Goal: Task Accomplishment & Management: Complete application form

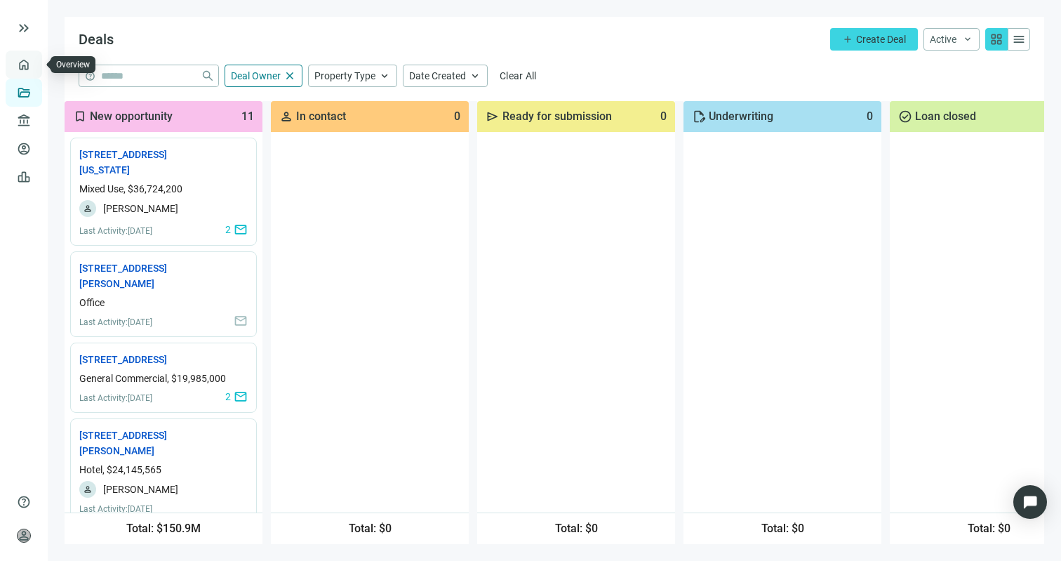
click at [35, 68] on link "Overview" at bounding box center [55, 64] width 41 height 11
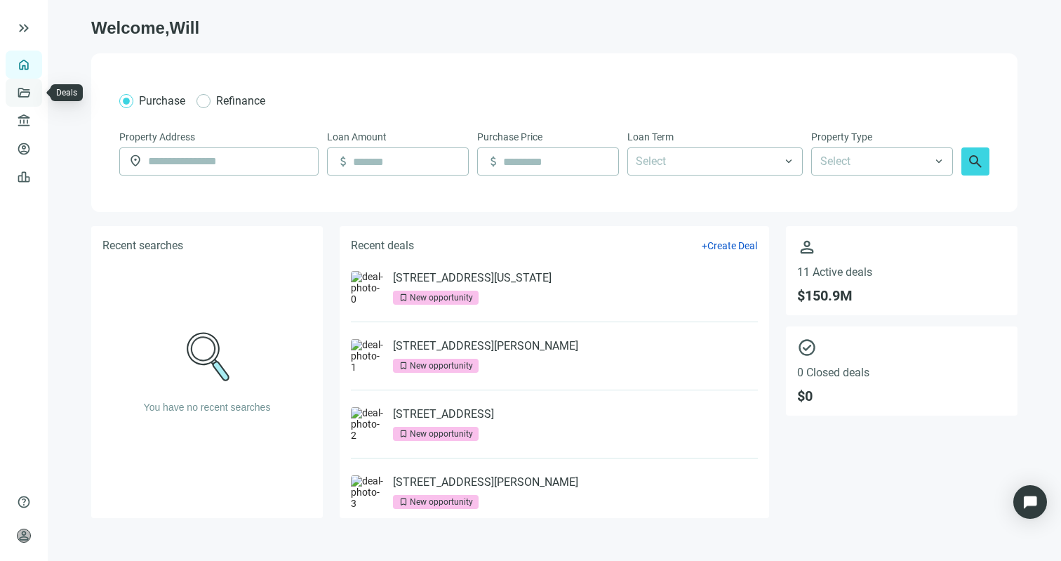
click at [35, 94] on link "Deals" at bounding box center [47, 92] width 25 height 11
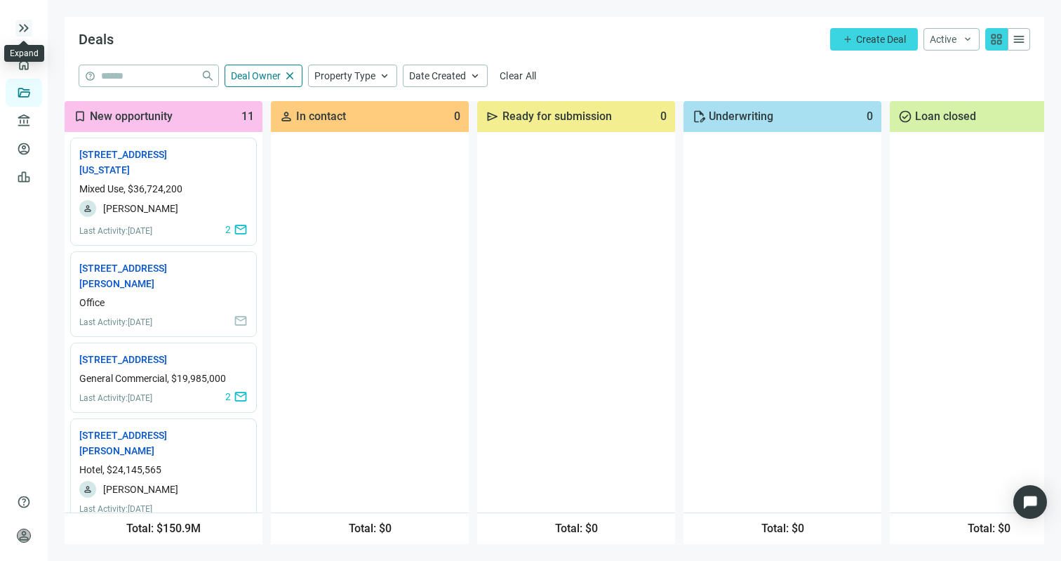
click at [21, 29] on span "keyboard_double_arrow_right" at bounding box center [23, 28] width 17 height 17
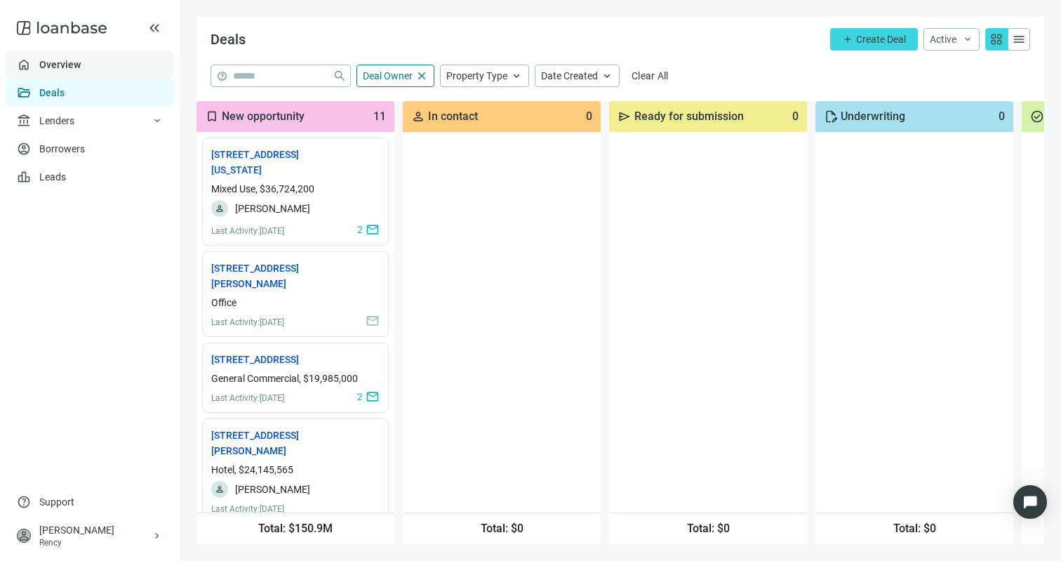
click at [42, 60] on link "Overview" at bounding box center [59, 64] width 41 height 11
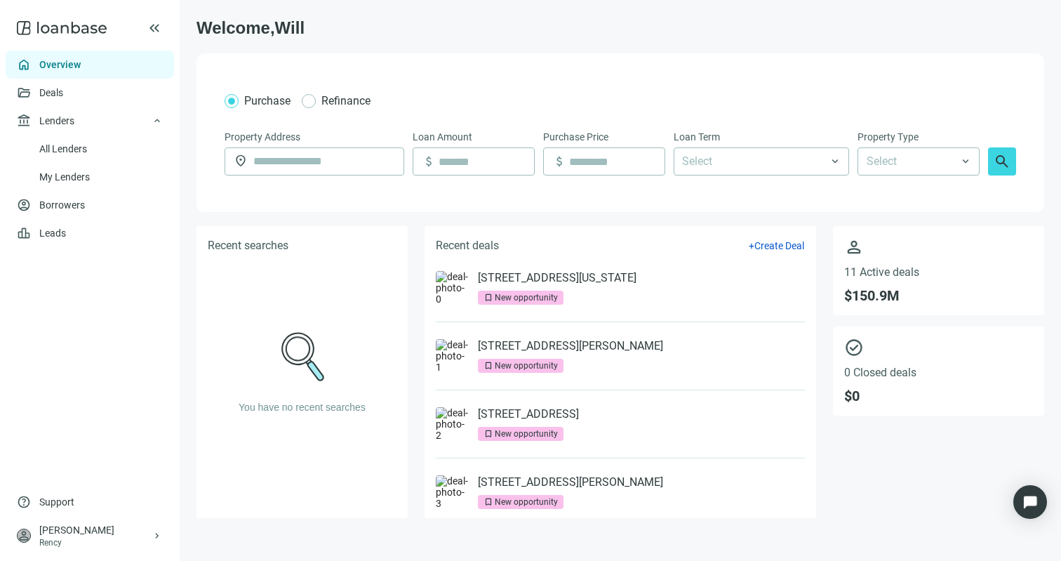
click at [58, 29] on icon at bounding box center [62, 28] width 90 height 28
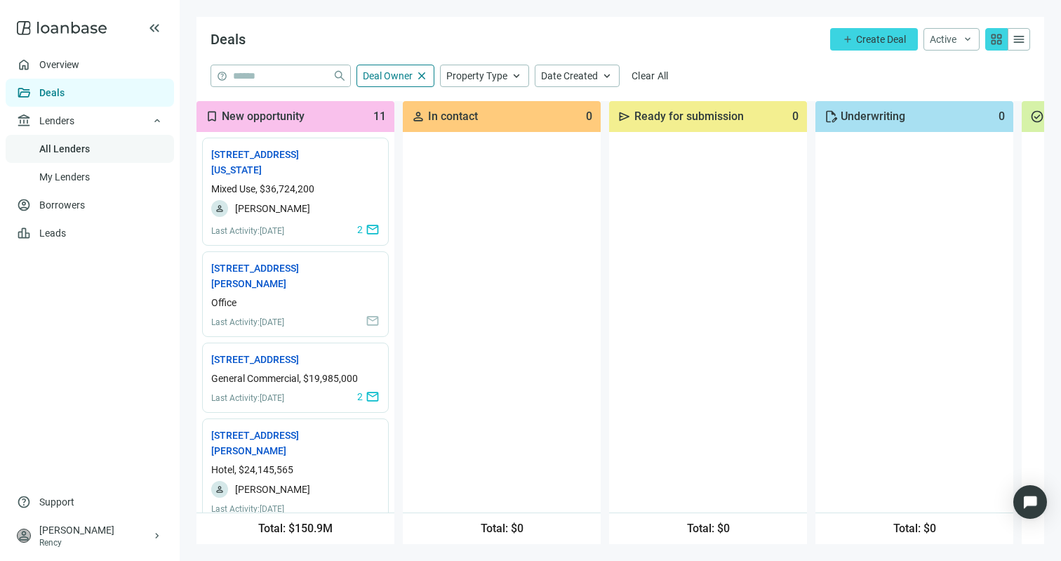
click at [64, 152] on link "All Lenders" at bounding box center [64, 148] width 51 height 11
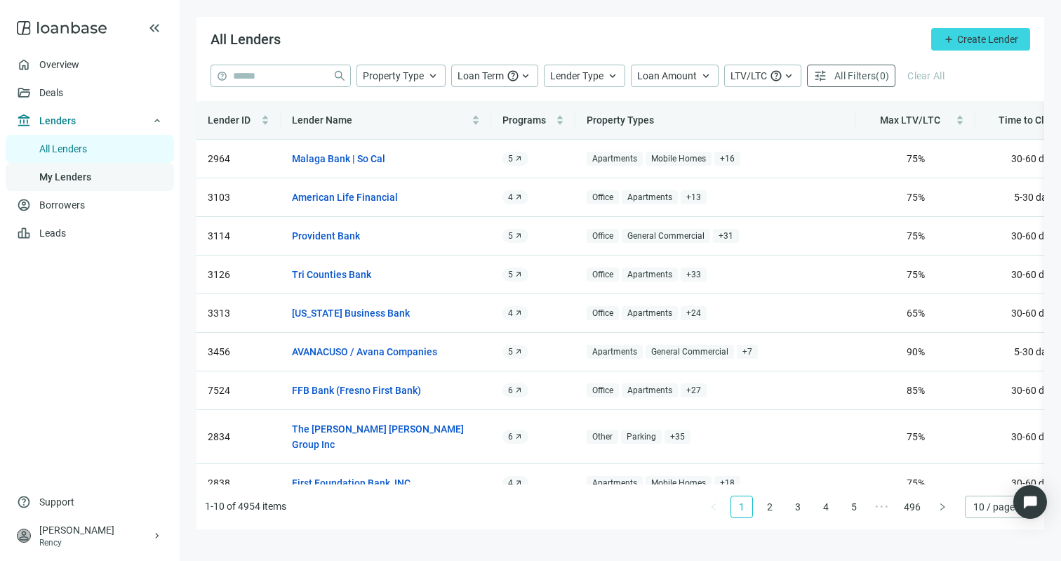
click at [87, 171] on link "My Lenders" at bounding box center [65, 176] width 52 height 11
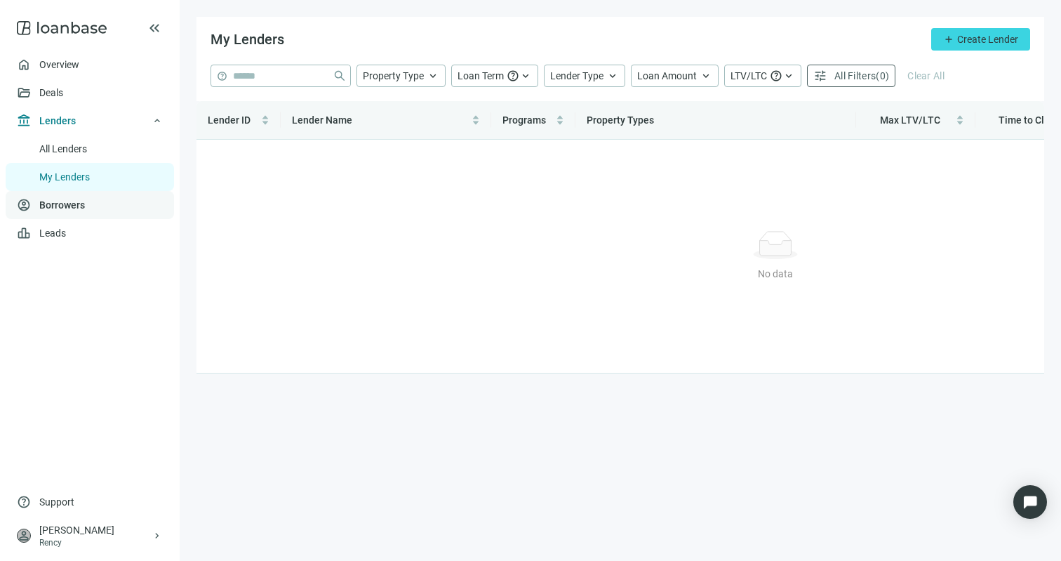
click at [85, 199] on link "Borrowers" at bounding box center [62, 204] width 46 height 11
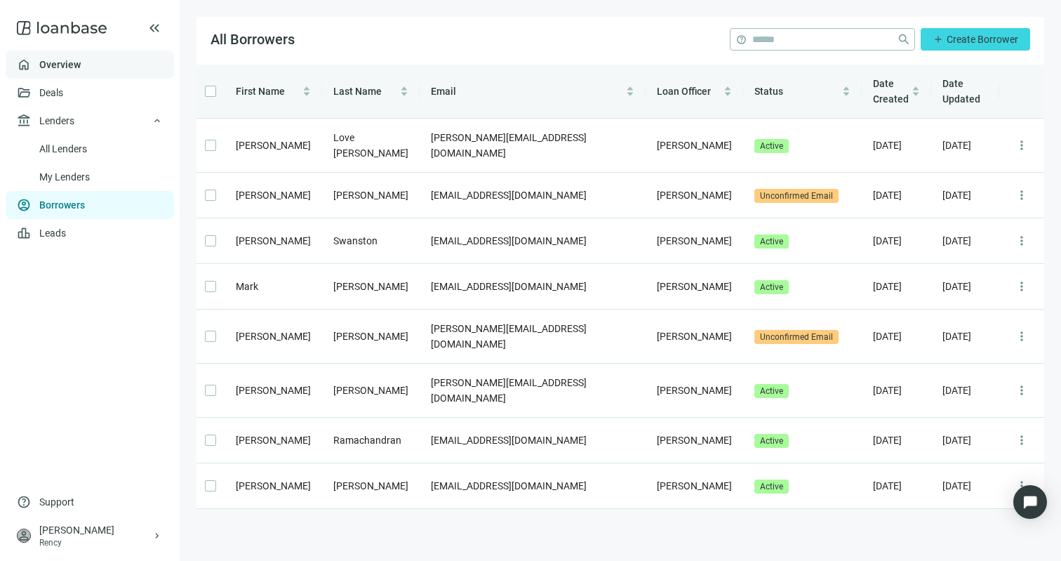
click at [81, 63] on link "Overview" at bounding box center [59, 64] width 41 height 11
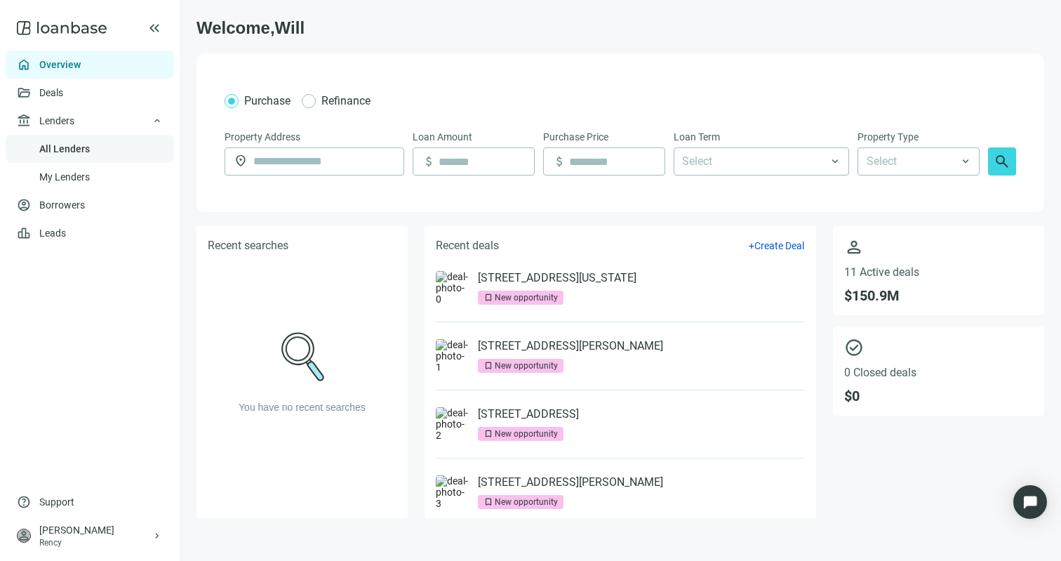
click at [62, 147] on link "All Lenders" at bounding box center [64, 148] width 51 height 11
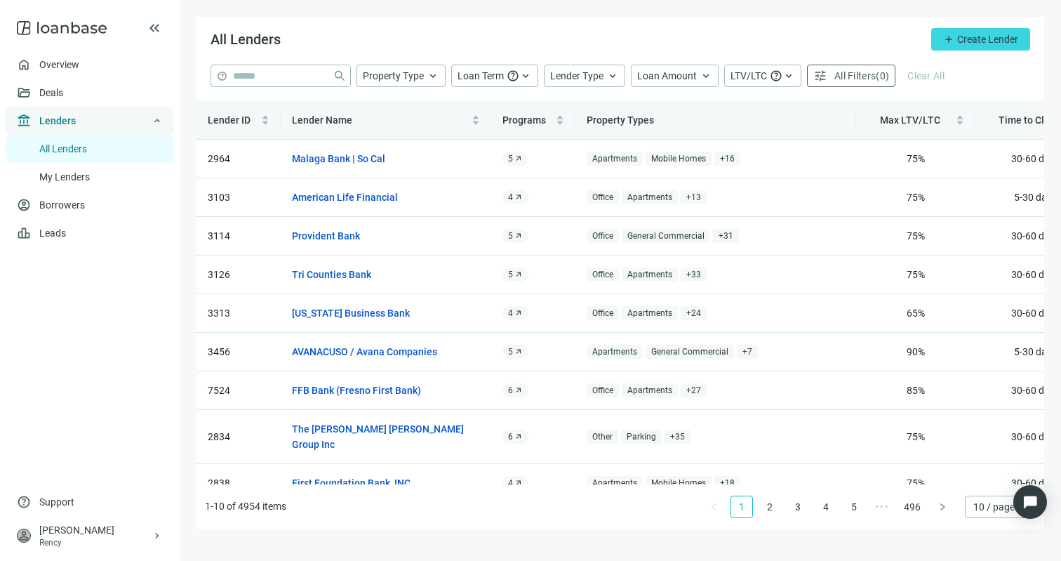
click at [53, 122] on span "Lenders" at bounding box center [57, 121] width 37 height 28
click at [55, 121] on span "Lenders" at bounding box center [57, 121] width 37 height 28
click at [50, 97] on link "Deals" at bounding box center [51, 92] width 25 height 11
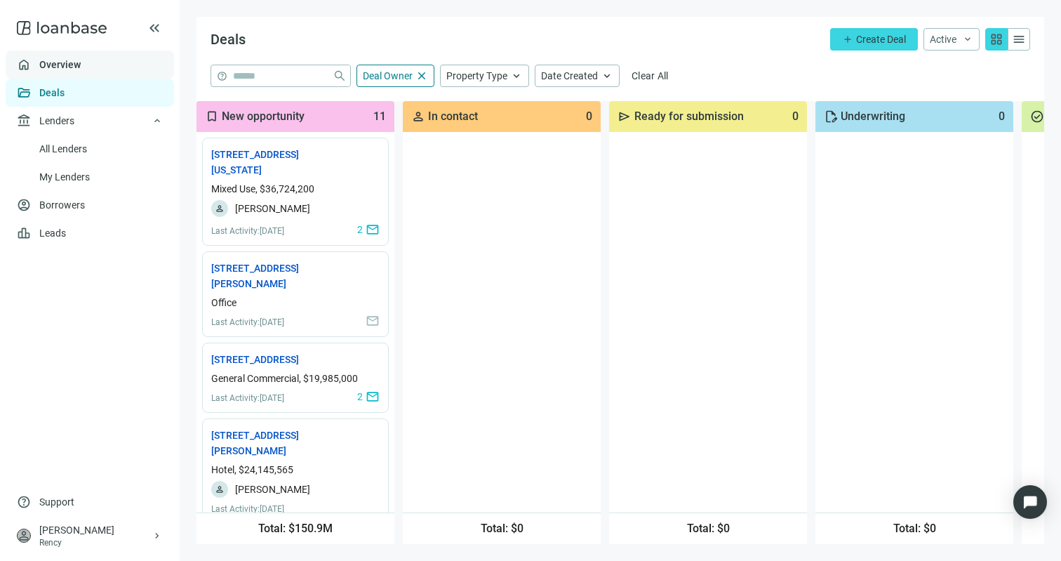
click at [81, 60] on link "Overview" at bounding box center [59, 64] width 41 height 11
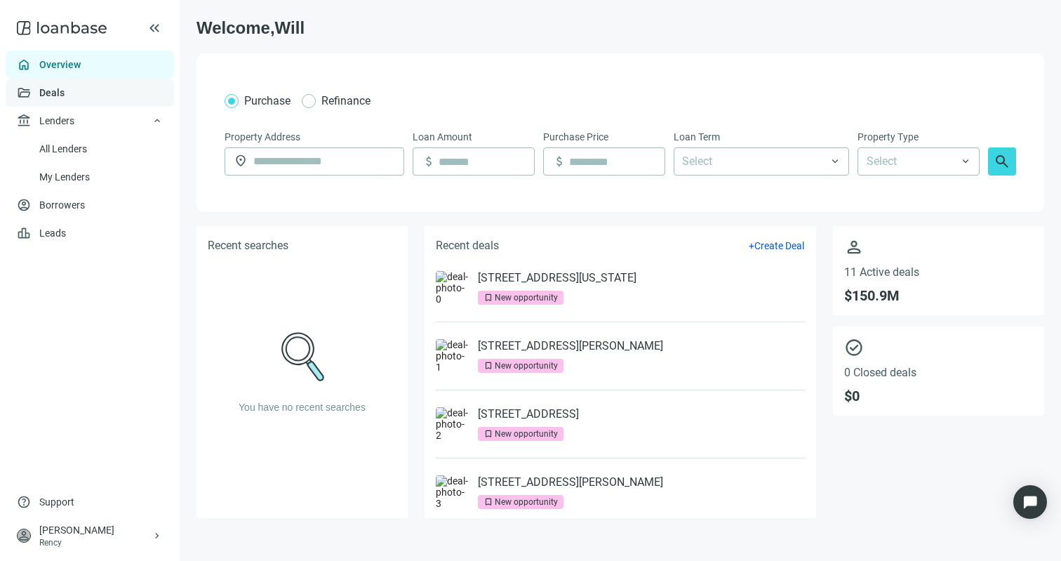
click at [65, 87] on link "Deals" at bounding box center [51, 92] width 25 height 11
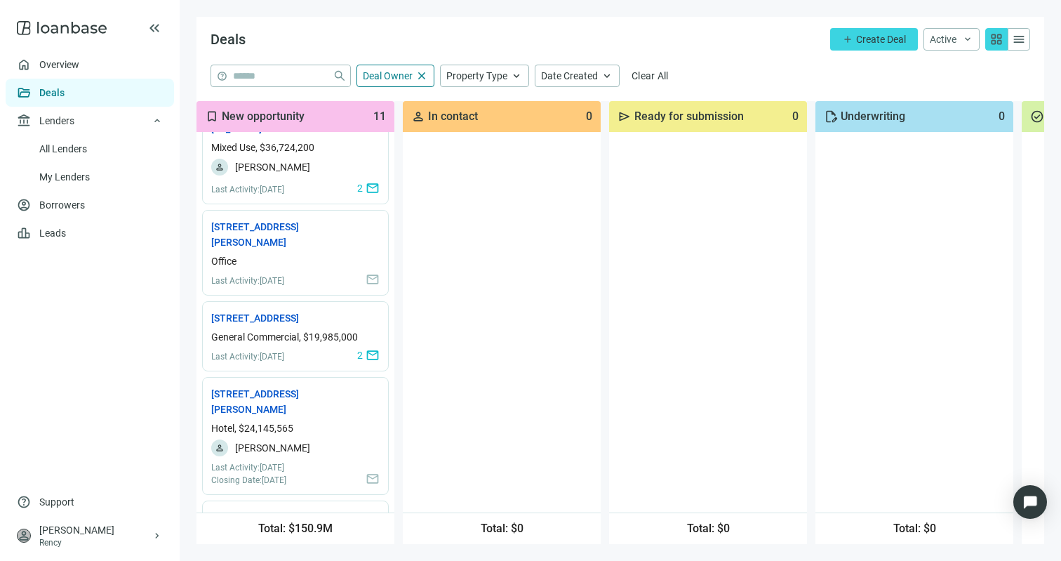
scroll to position [84, 0]
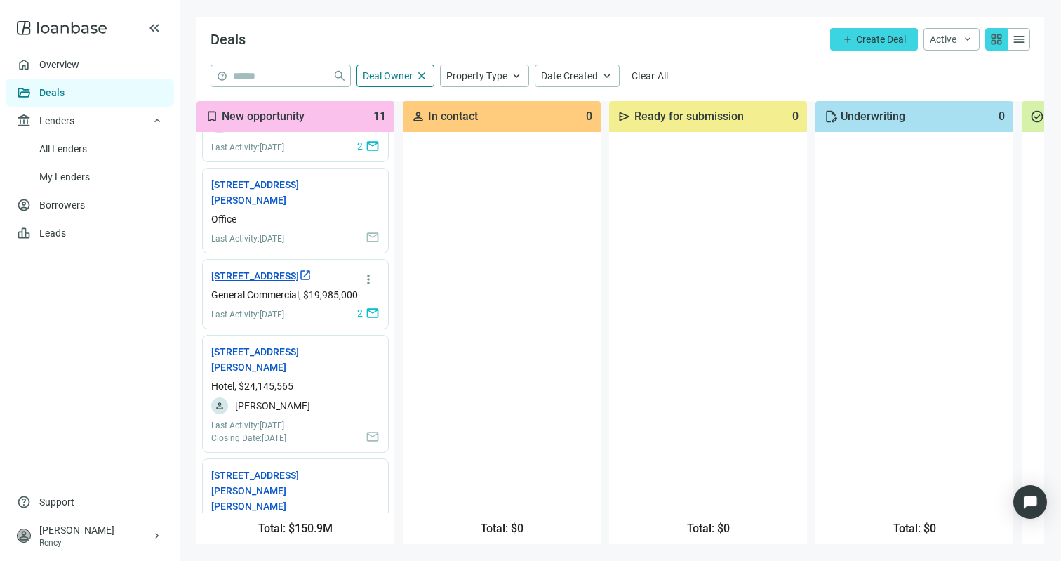
click at [240, 284] on link "[STREET_ADDRESS] open_in_new" at bounding box center [261, 275] width 100 height 15
click at [303, 369] on link "[STREET_ADDRESS][PERSON_NAME] open_in_new" at bounding box center [274, 359] width 126 height 31
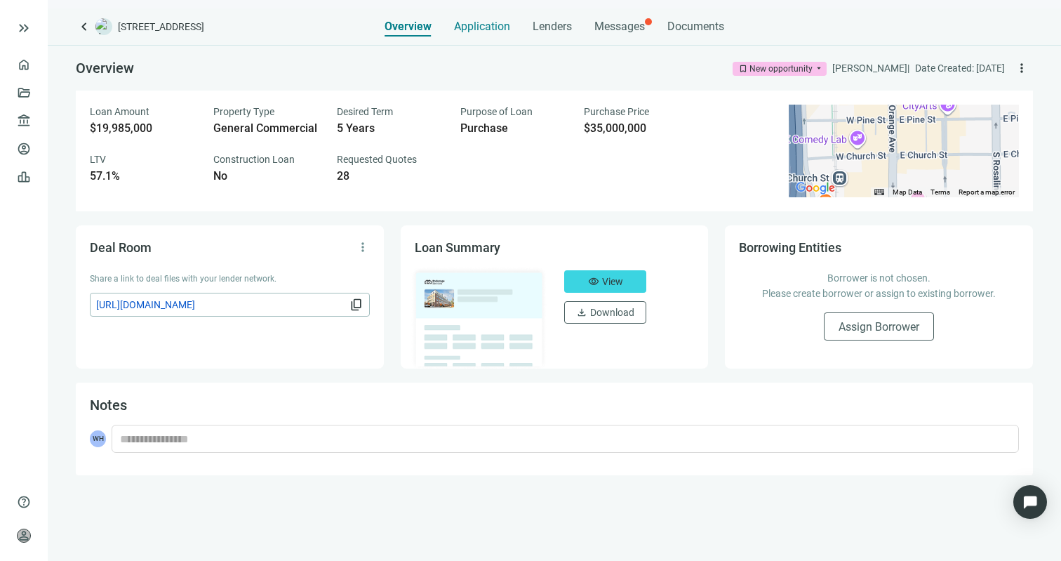
click at [476, 27] on span "Application" at bounding box center [482, 27] width 56 height 14
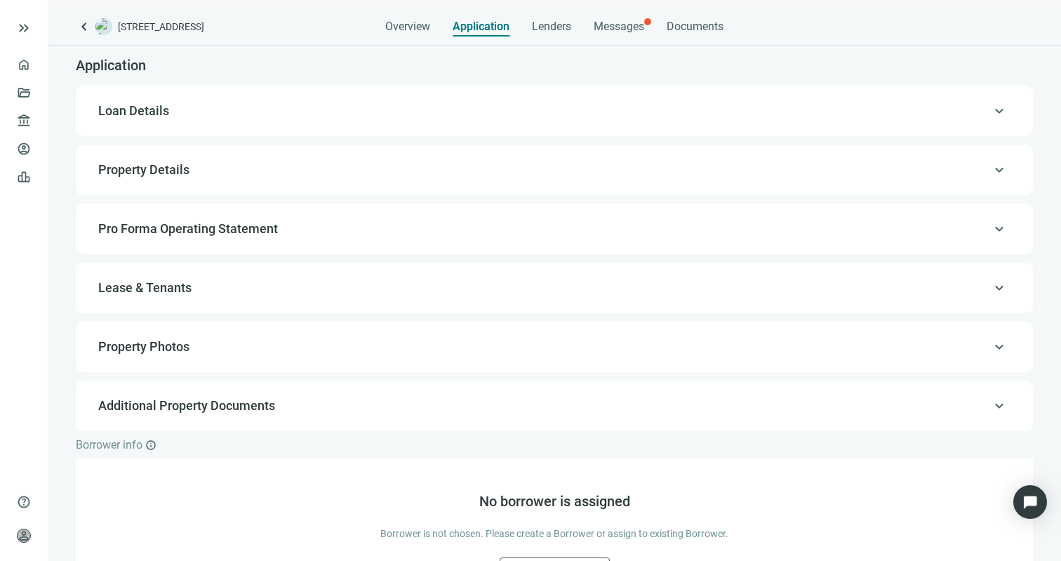
click at [388, 105] on span "Loan Details" at bounding box center [553, 110] width 910 height 17
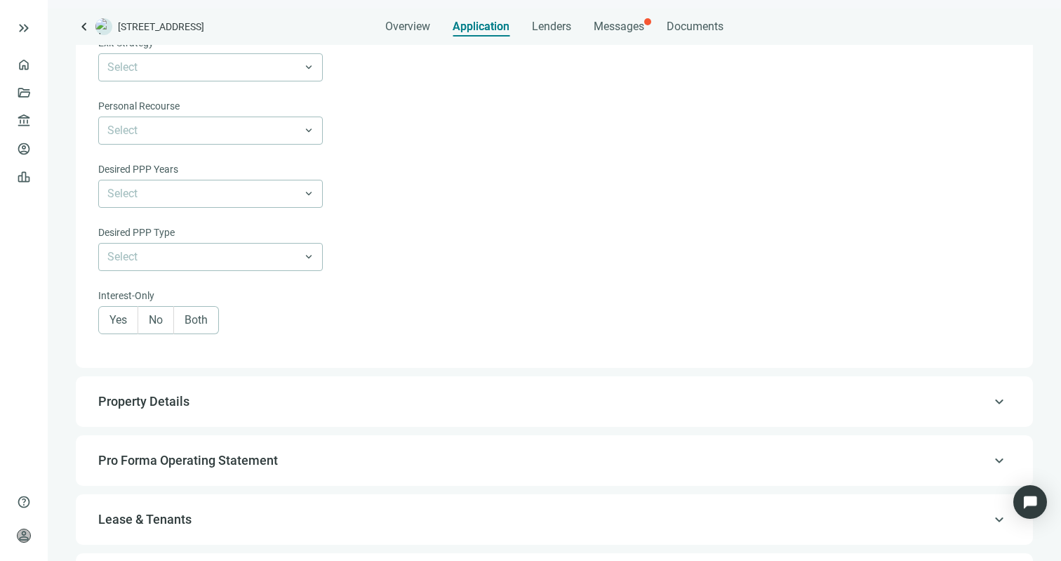
scroll to position [705, 0]
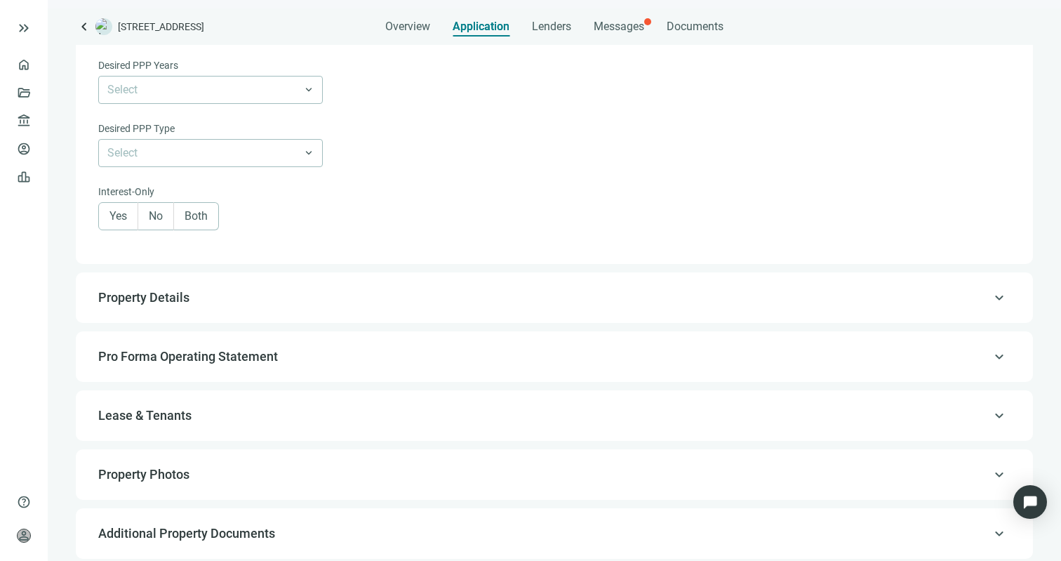
click at [398, 310] on div "keyboard_arrow_up Property Details" at bounding box center [554, 298] width 929 height 34
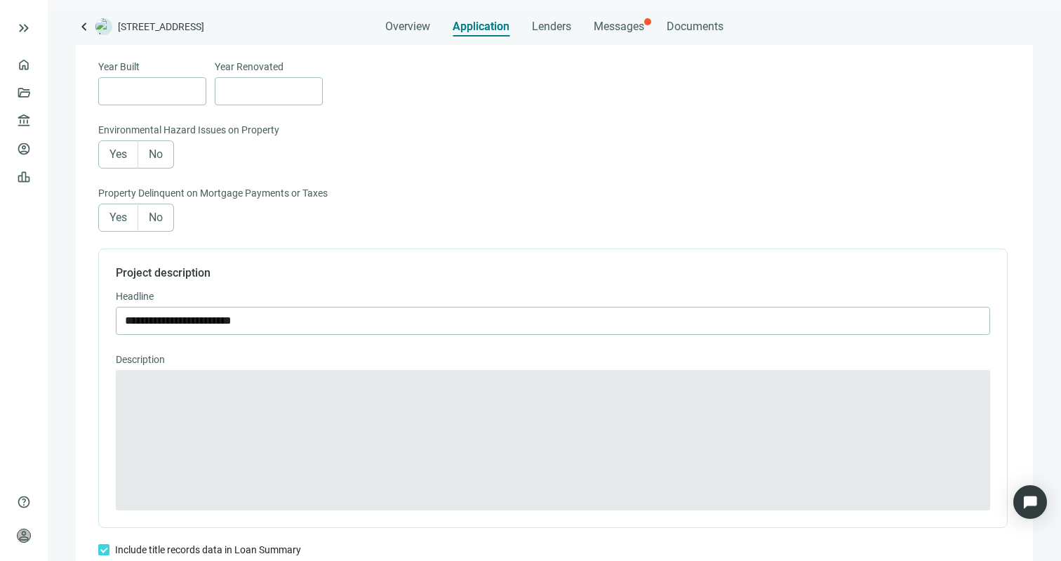
type textarea "**********"
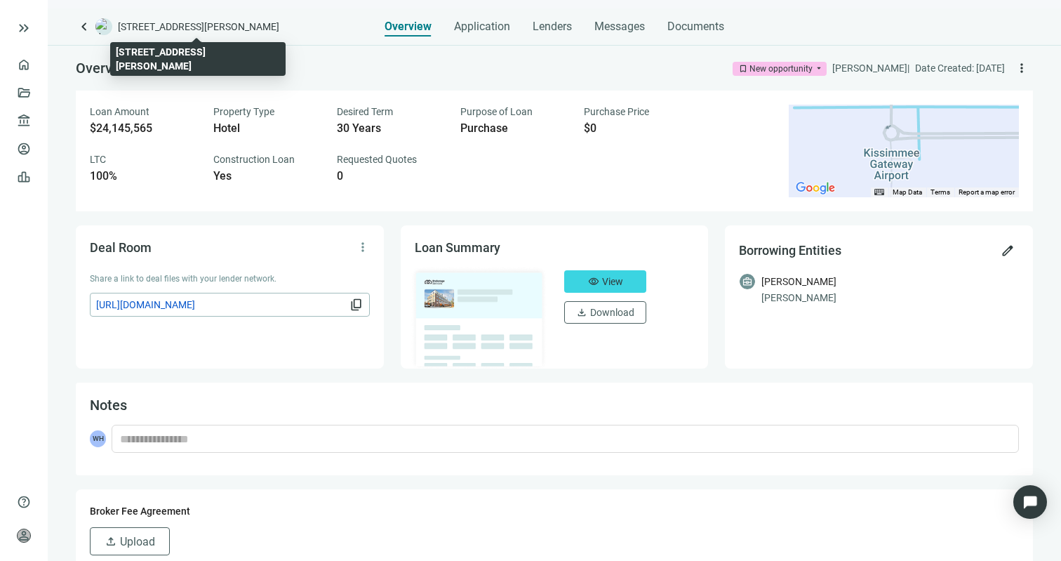
drag, startPoint x: 281, startPoint y: 26, endPoint x: 117, endPoint y: 26, distance: 164.3
click at [117, 26] on div "keyboard_arrow_left [STREET_ADDRESS][PERSON_NAME]" at bounding box center [181, 26] width 211 height 17
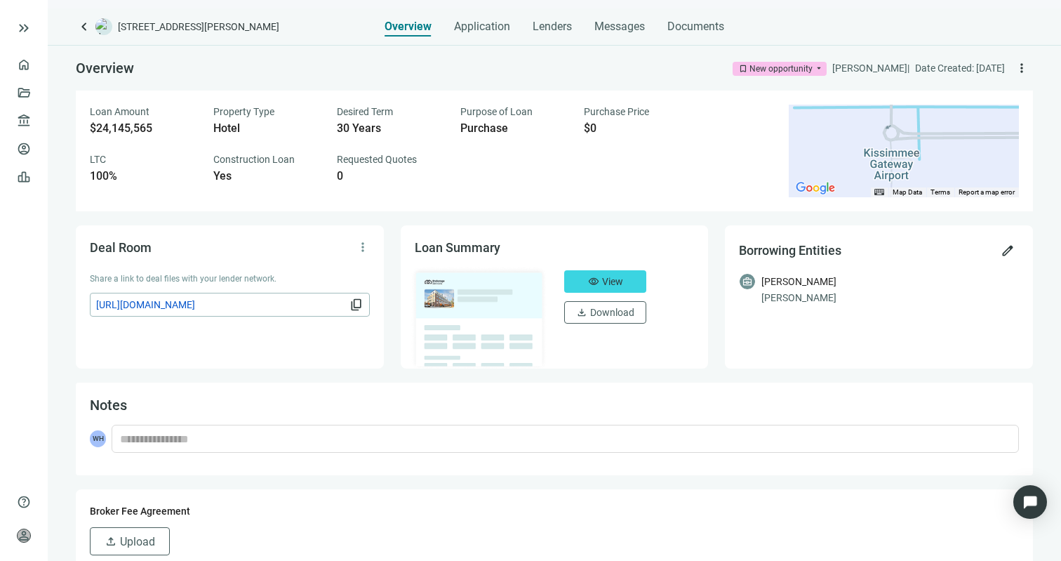
copy span "[STREET_ADDRESS][PERSON_NAME]"
click at [128, 129] on div "$24,145,565" at bounding box center [143, 128] width 107 height 14
copy div "$24,145,565"
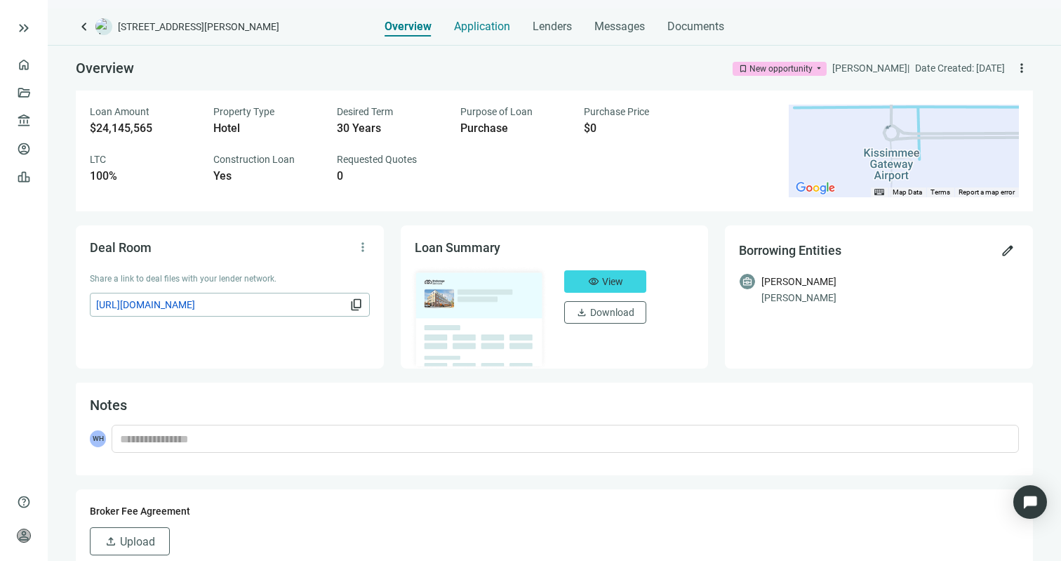
click at [484, 29] on span "Application" at bounding box center [482, 27] width 56 height 14
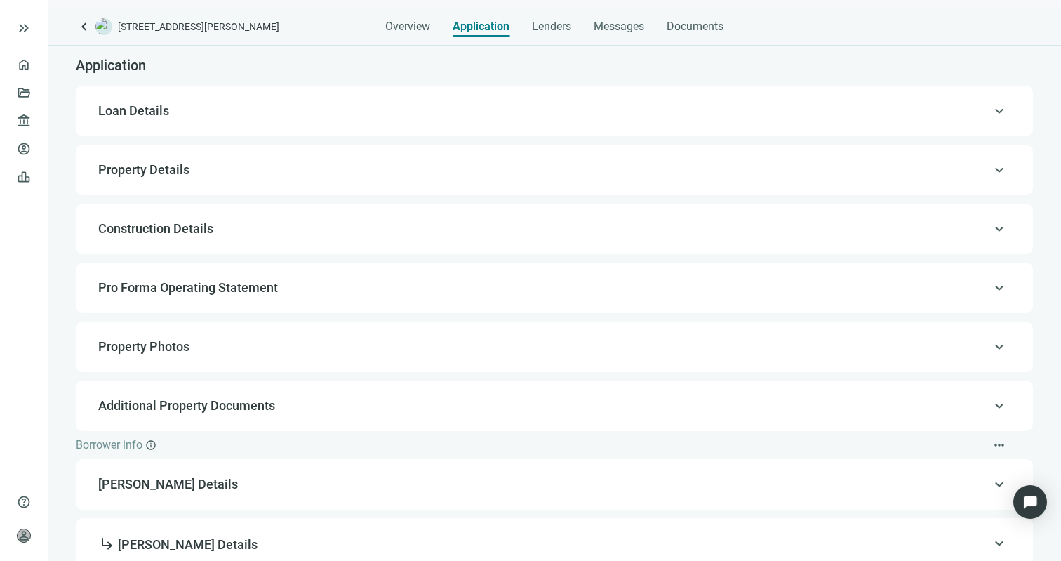
click at [273, 124] on div "keyboard_arrow_up Loan Details" at bounding box center [554, 111] width 929 height 34
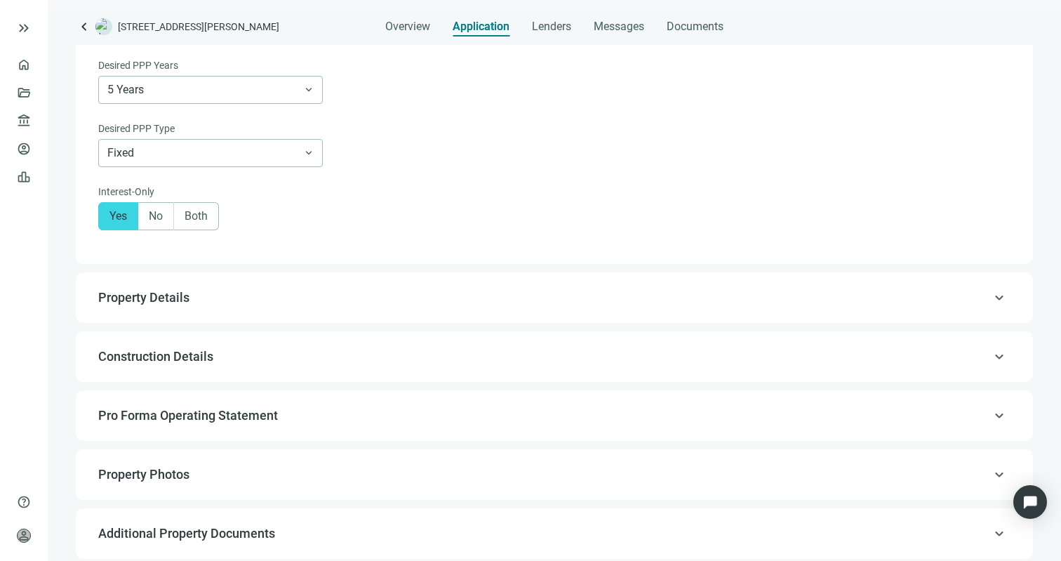
scroll to position [922, 0]
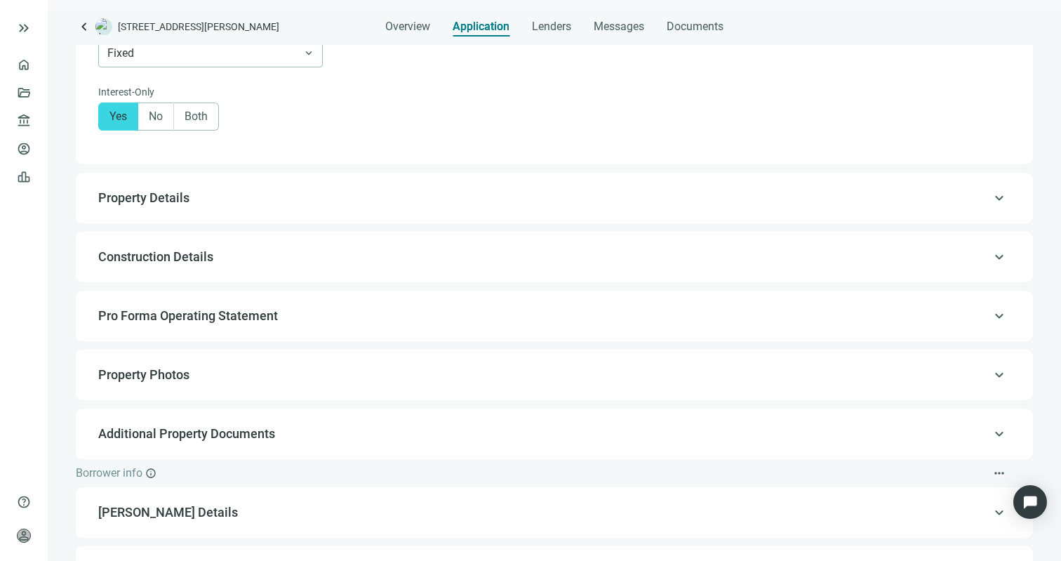
click at [309, 206] on span "Property Details" at bounding box center [553, 198] width 910 height 17
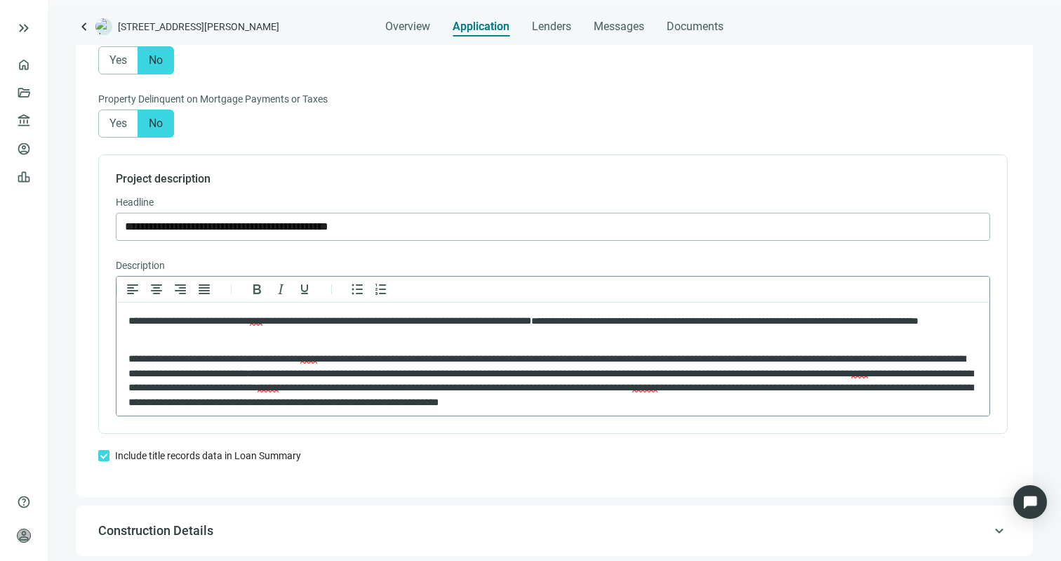
scroll to position [6, 0]
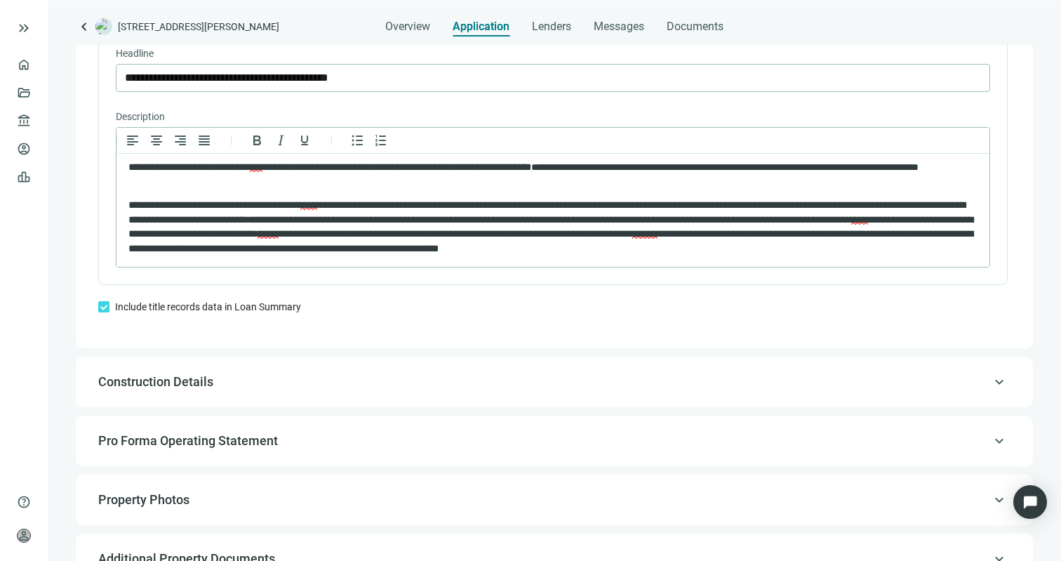
click at [298, 376] on div "keyboard_arrow_up Construction Details" at bounding box center [554, 382] width 929 height 34
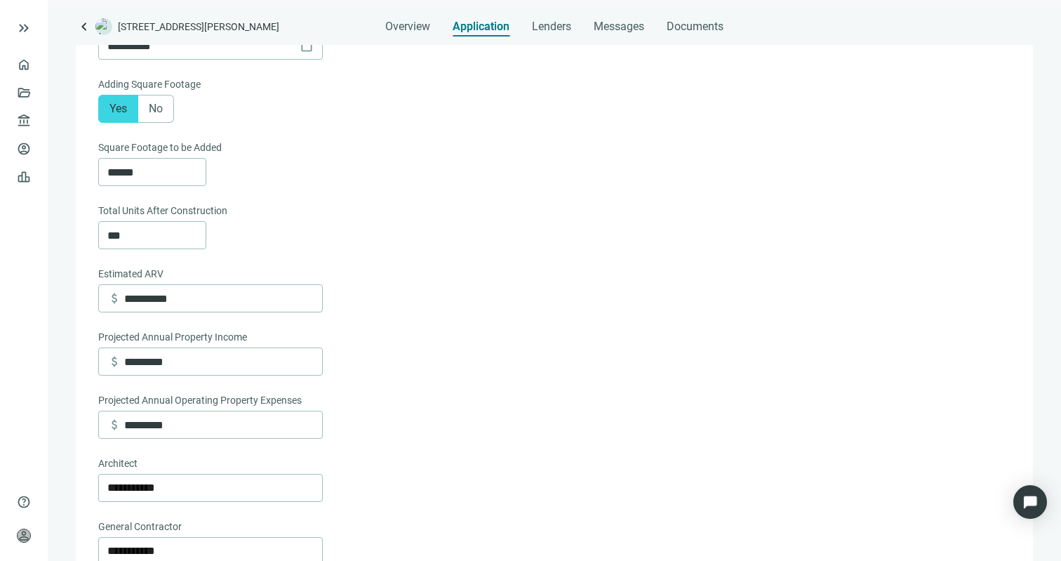
scroll to position [328, 0]
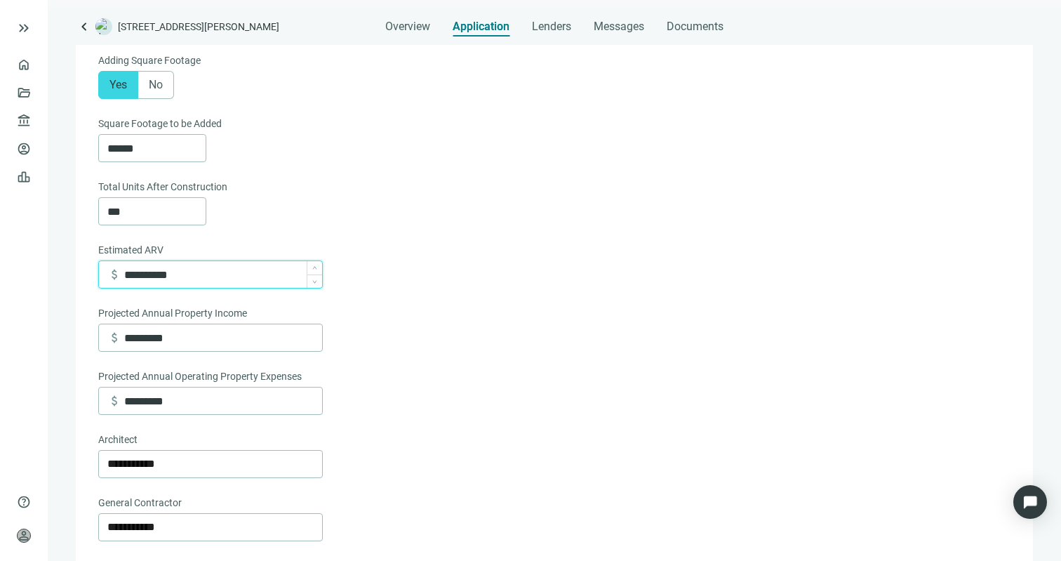
click at [168, 274] on input "**********" at bounding box center [223, 274] width 198 height 27
click at [300, 186] on div "Total Units After Construction" at bounding box center [553, 188] width 910 height 18
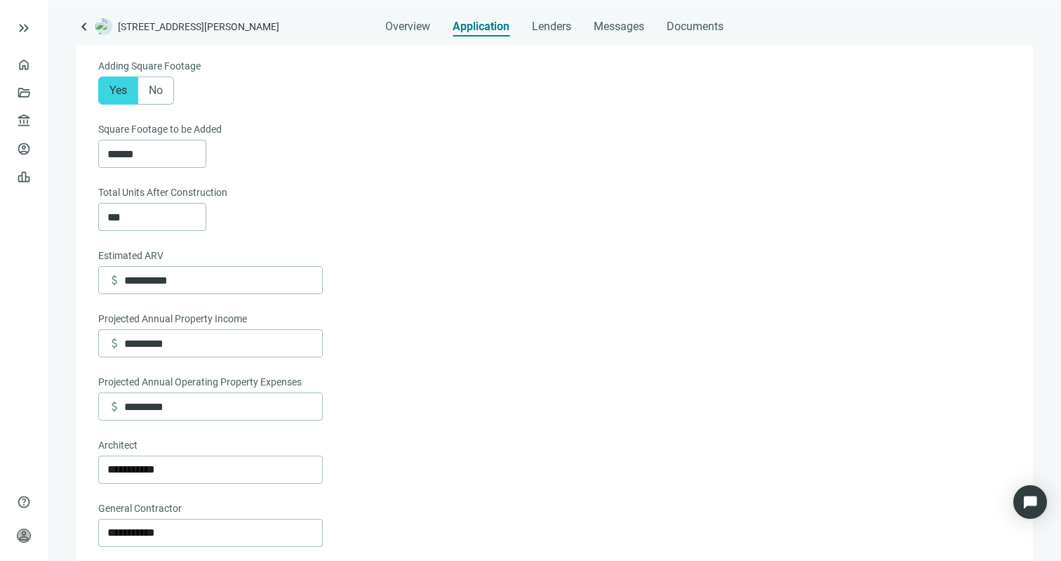
scroll to position [402, 0]
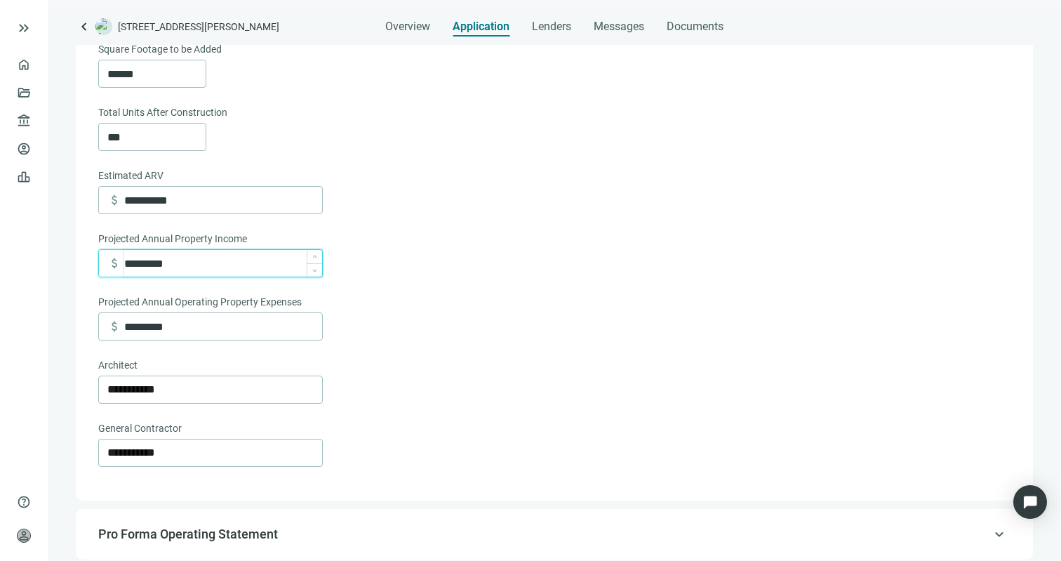
click at [171, 267] on input "*********" at bounding box center [223, 263] width 198 height 27
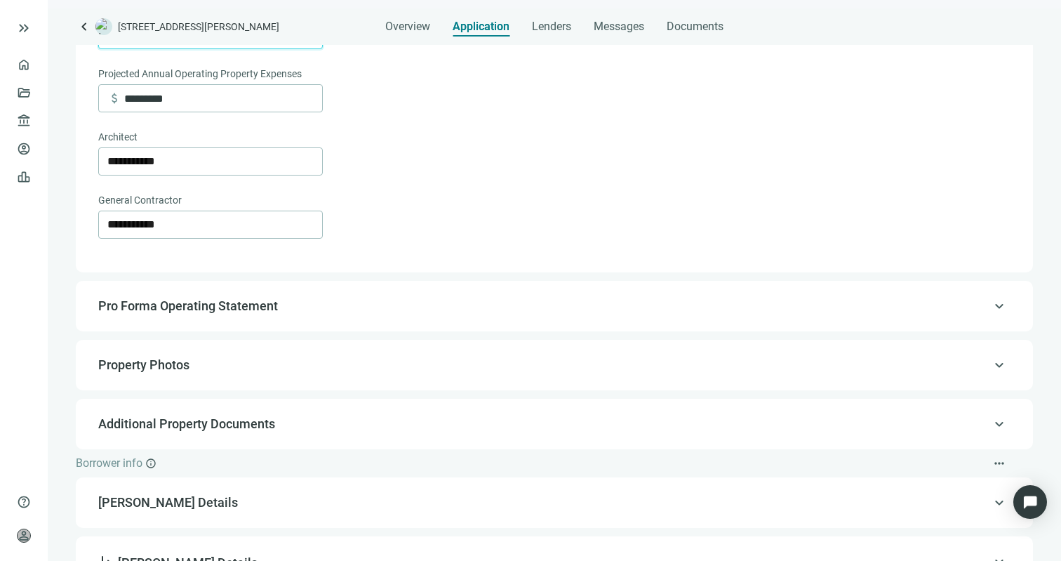
scroll to position [632, 0]
click at [182, 319] on div "keyboard_arrow_up Pro Forma Operating Statement" at bounding box center [554, 305] width 929 height 34
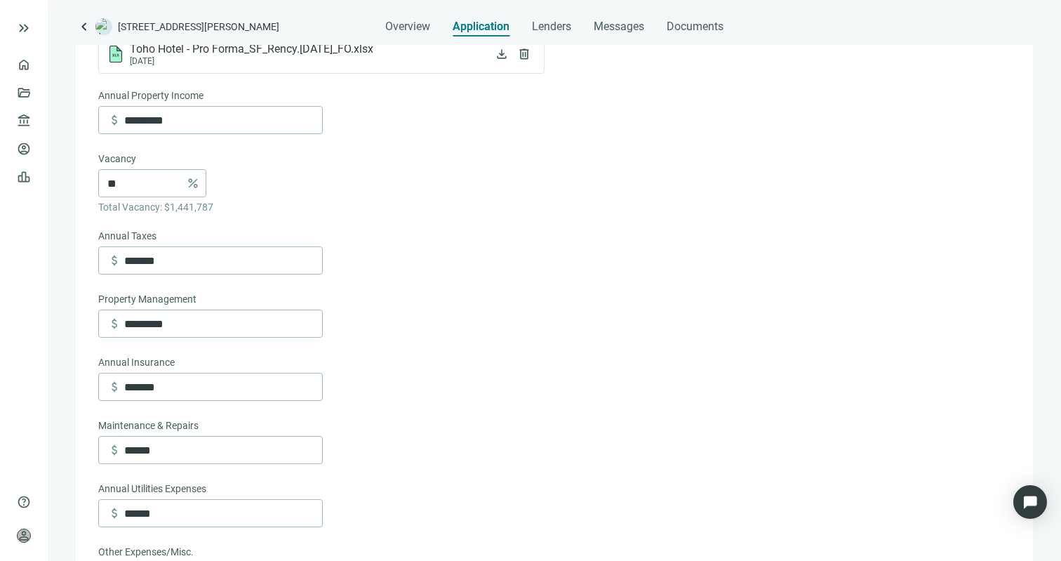
scroll to position [394, 0]
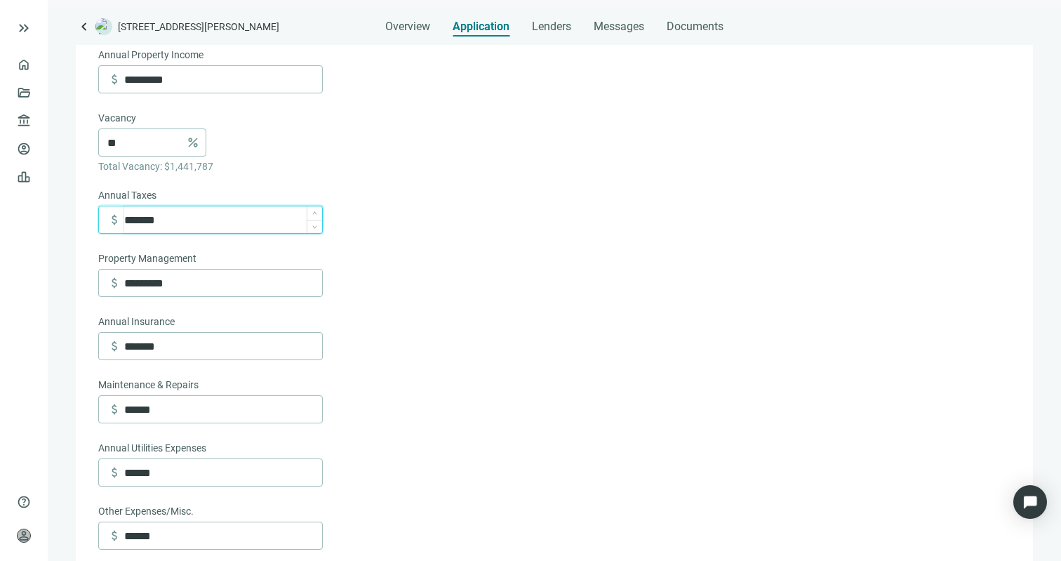
click at [145, 225] on input "*******" at bounding box center [223, 219] width 198 height 27
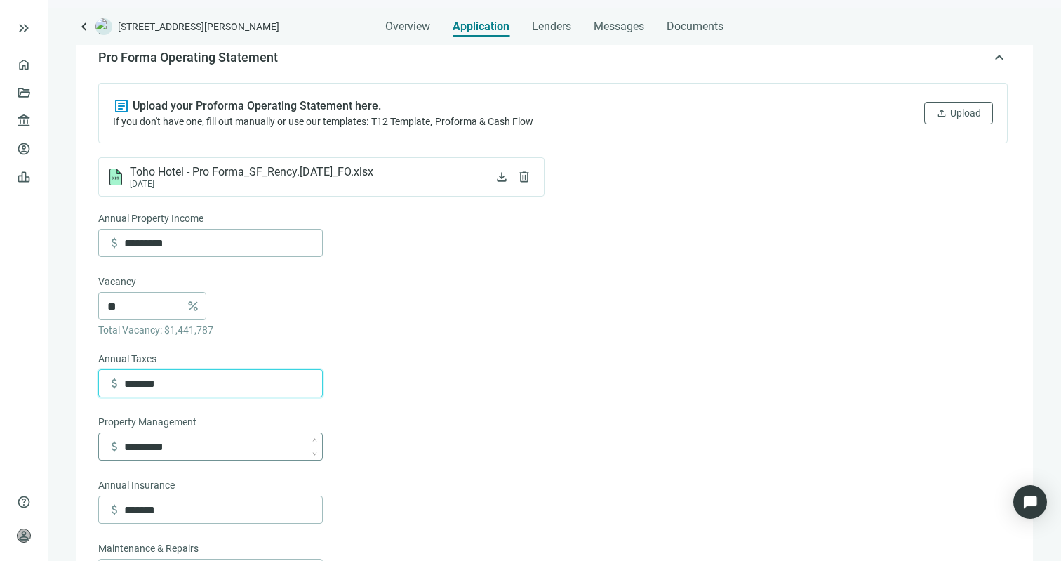
scroll to position [207, 0]
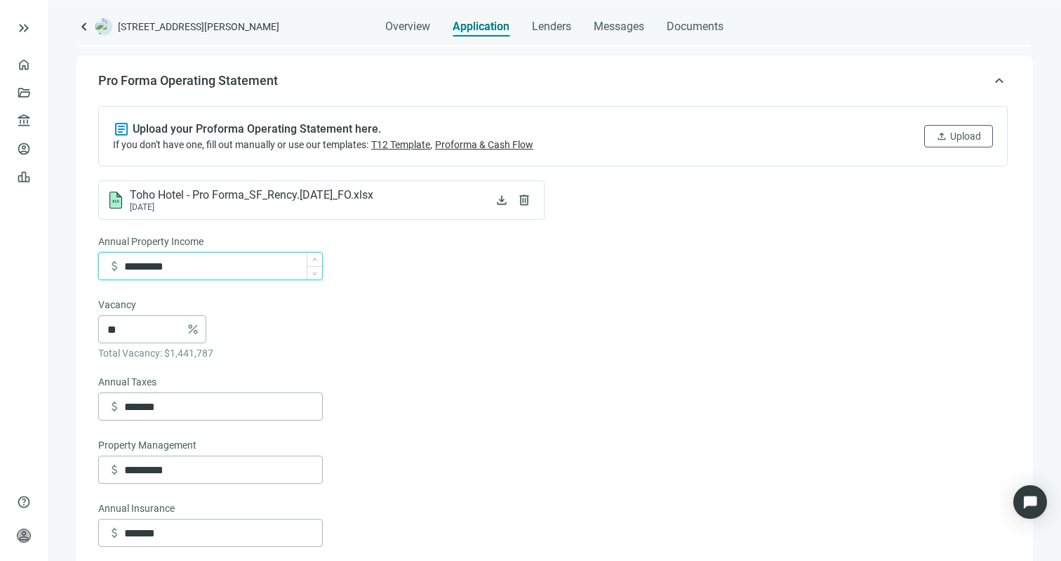
click at [164, 267] on input "*********" at bounding box center [223, 266] width 198 height 27
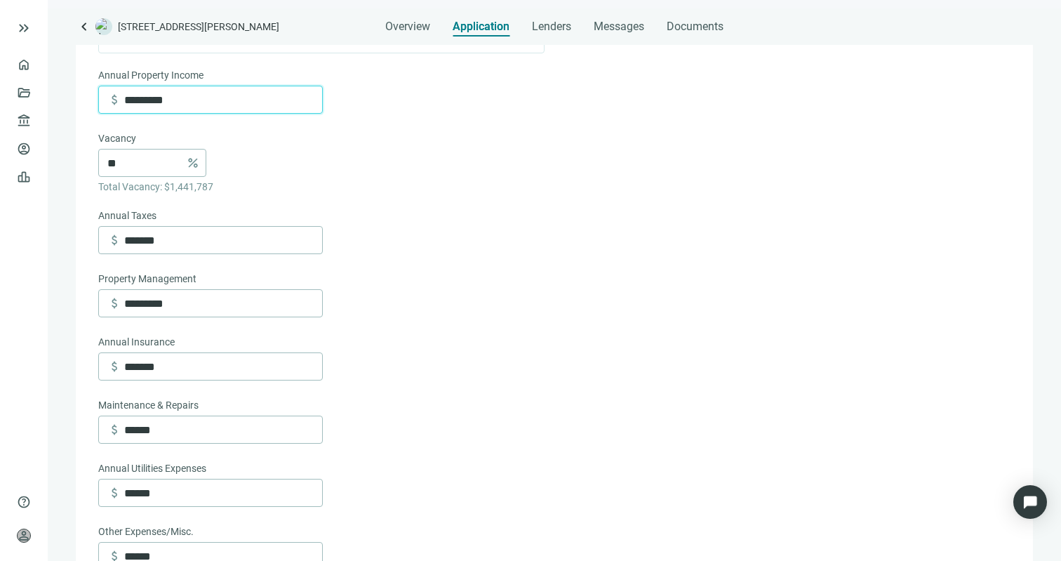
scroll to position [368, 0]
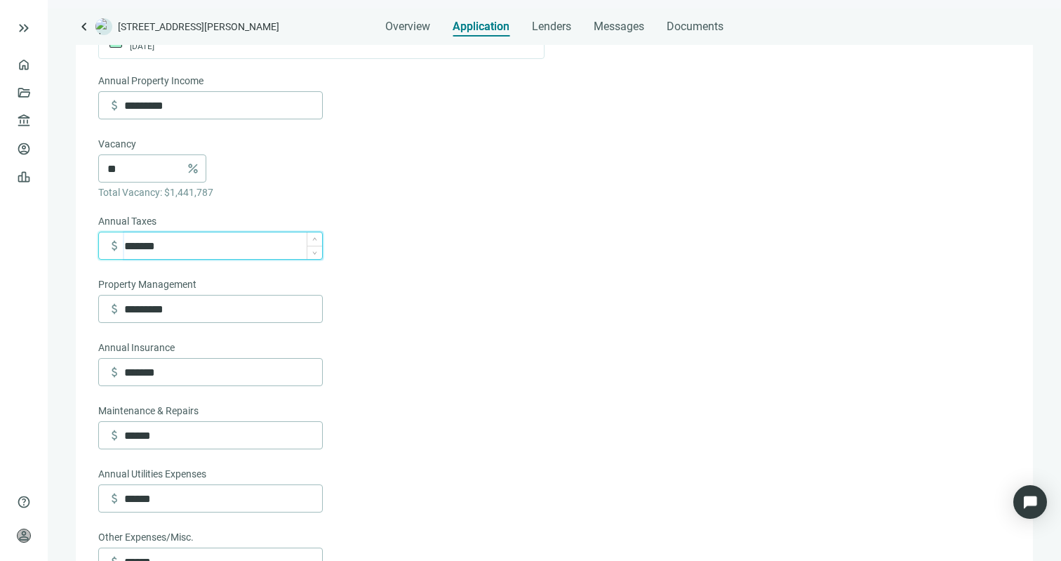
click at [128, 246] on input "*******" at bounding box center [223, 245] width 198 height 27
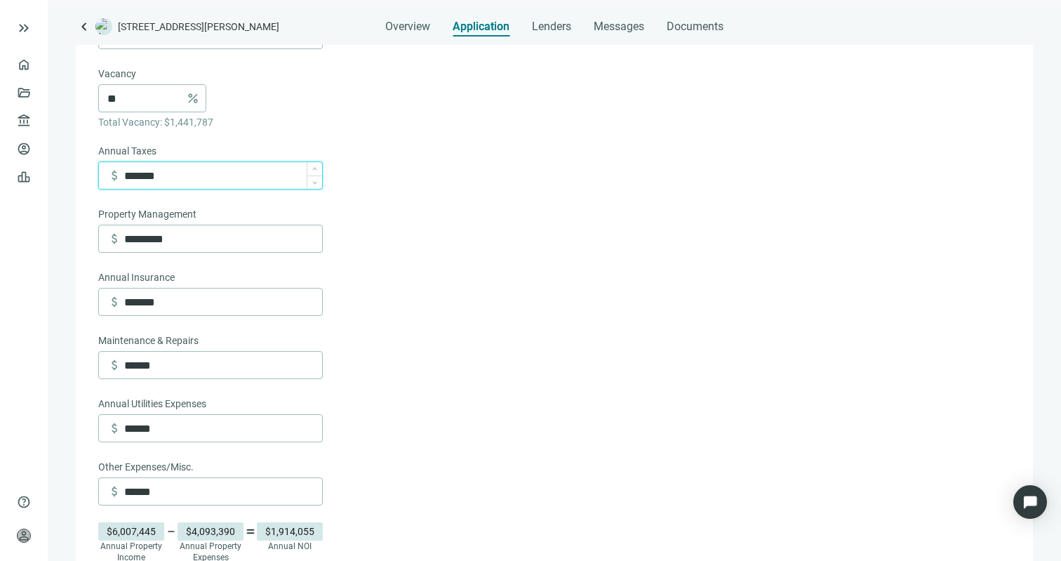
scroll to position [446, 0]
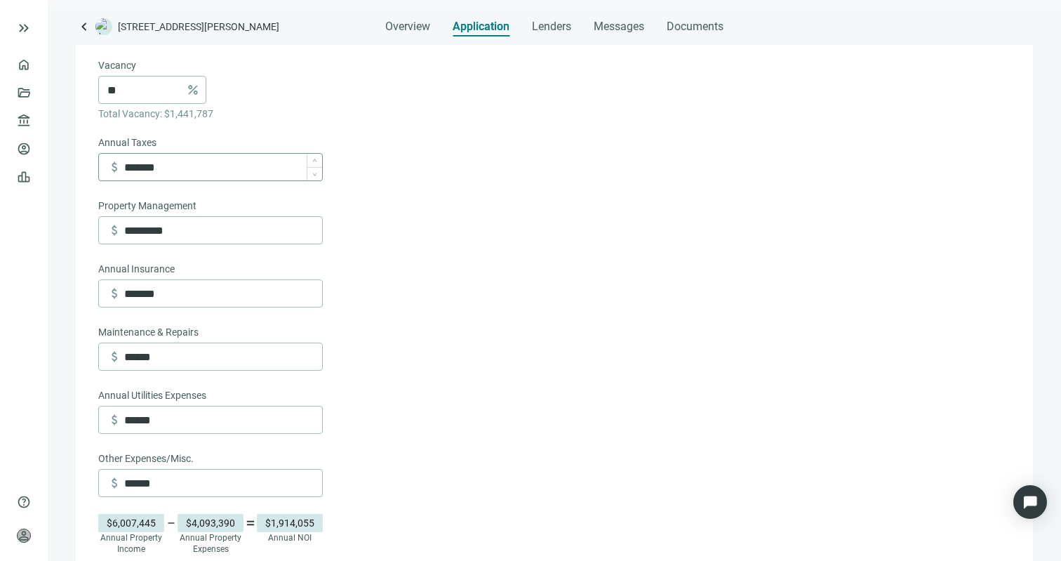
click at [239, 251] on div "Annual Property Income attach_money ********* Vacancy ** percent Total Vacancy:…" at bounding box center [210, 245] width 225 height 503
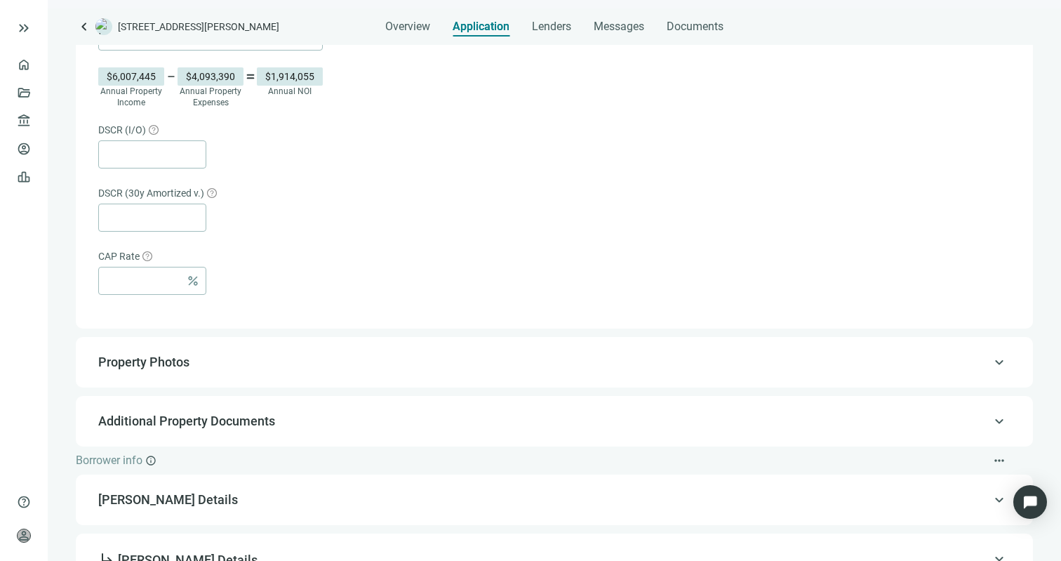
scroll to position [1035, 0]
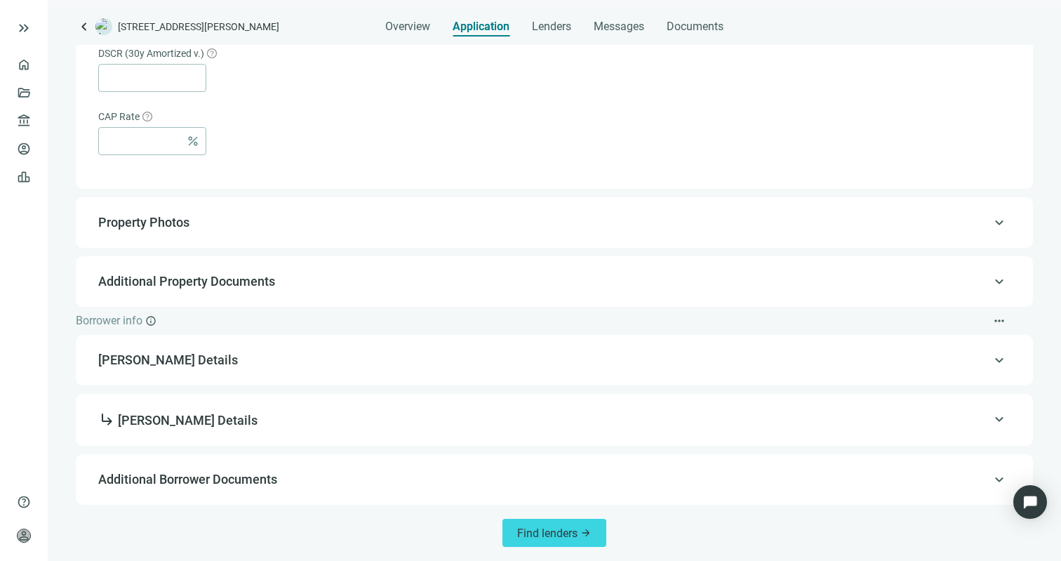
click at [241, 367] on span "Santiago Fernandez Details" at bounding box center [553, 360] width 910 height 17
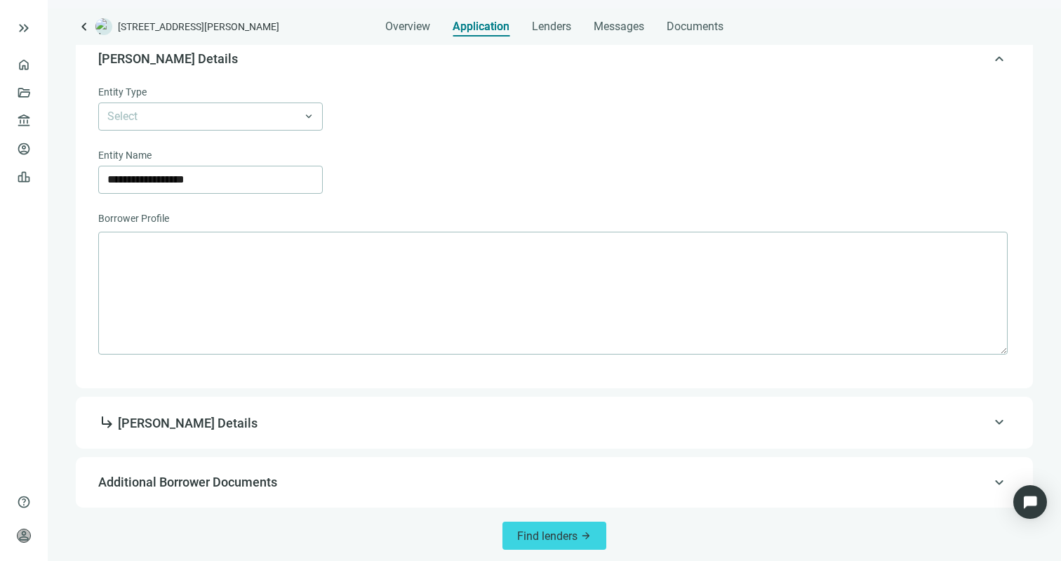
scroll to position [428, 0]
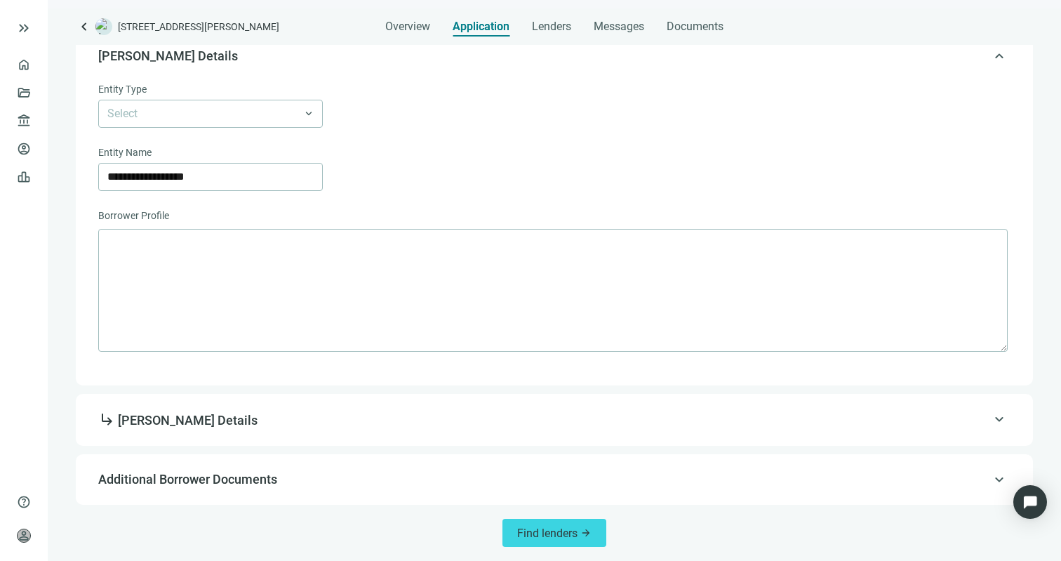
click at [232, 427] on span "subdirectory_arrow_right Santiago Fernandez Details" at bounding box center [177, 420] width 159 height 15
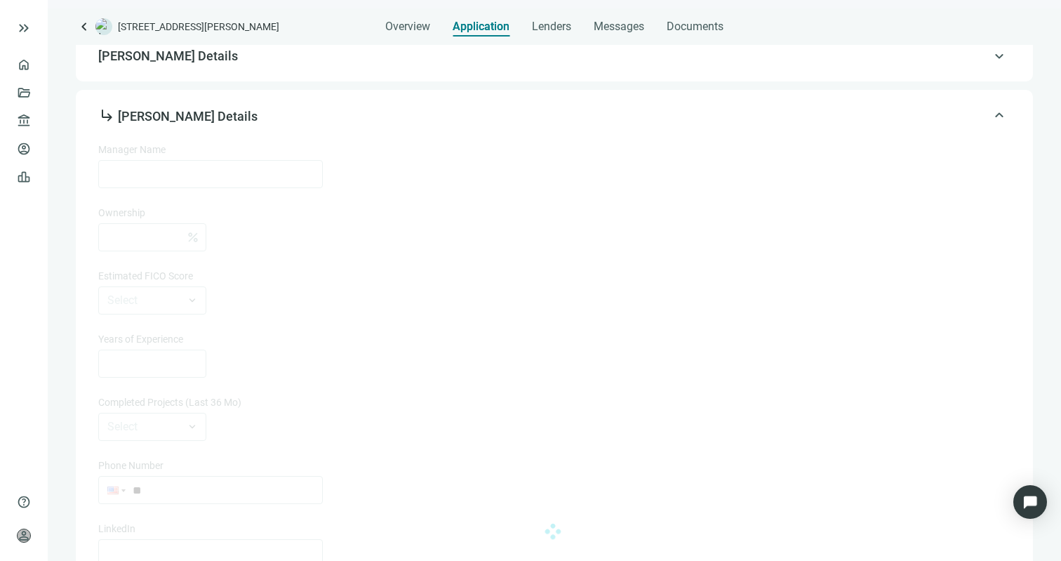
type input "**********"
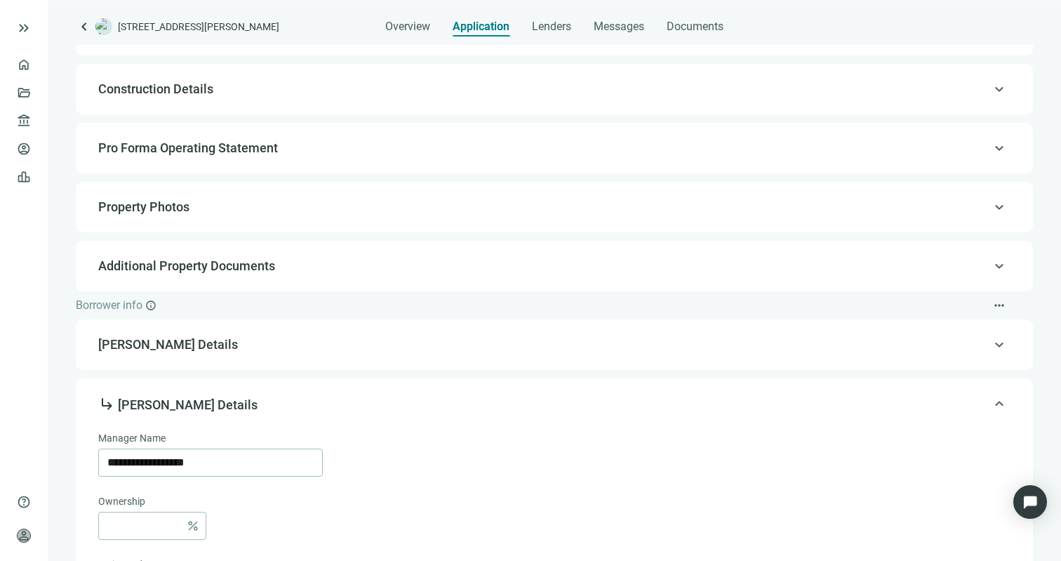
scroll to position [26, 0]
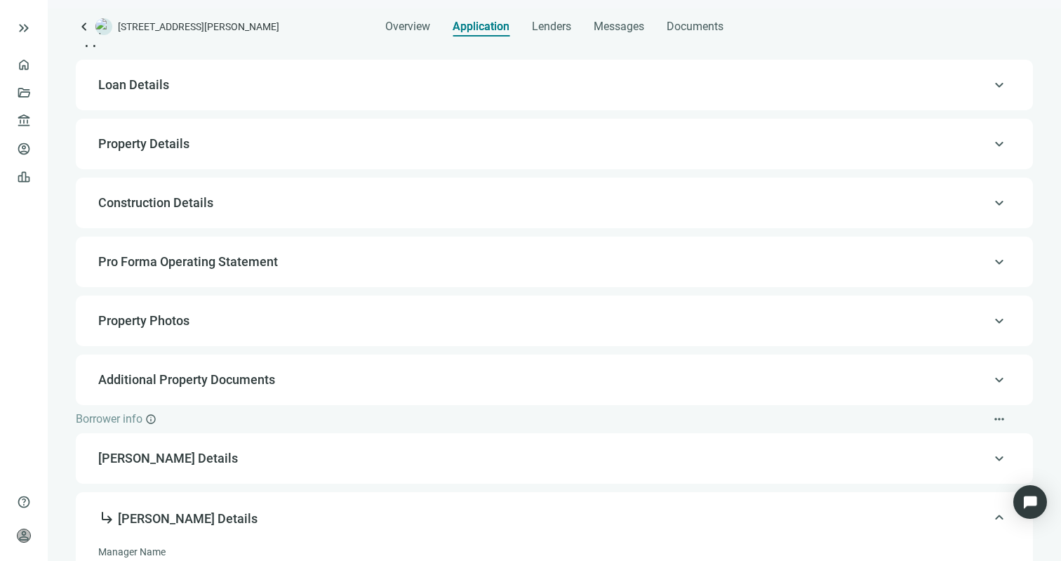
click at [232, 461] on span "Santiago Fernandez Details" at bounding box center [553, 458] width 910 height 17
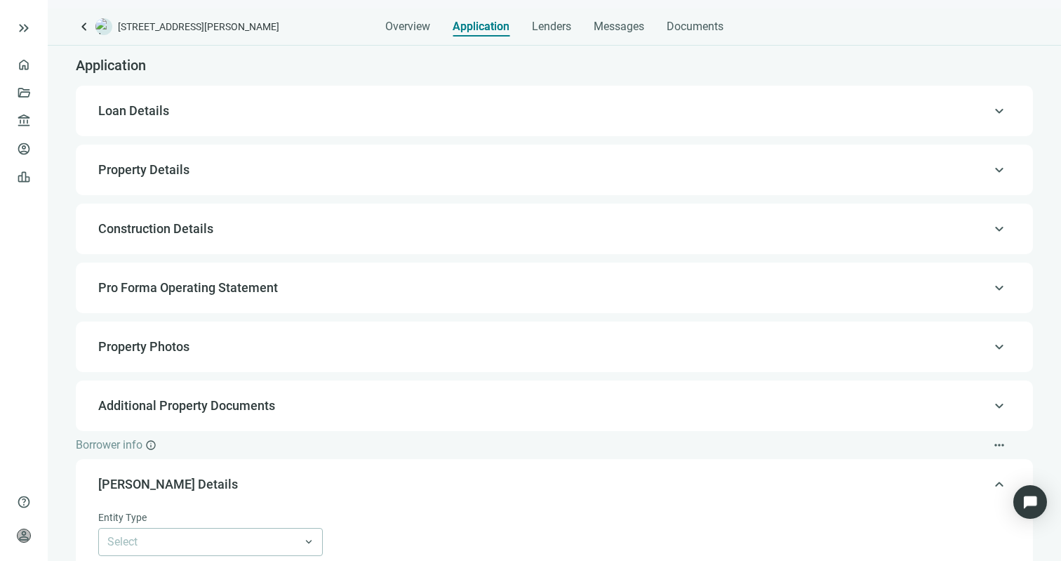
click at [223, 401] on span "Additional Property Documents" at bounding box center [186, 405] width 177 height 15
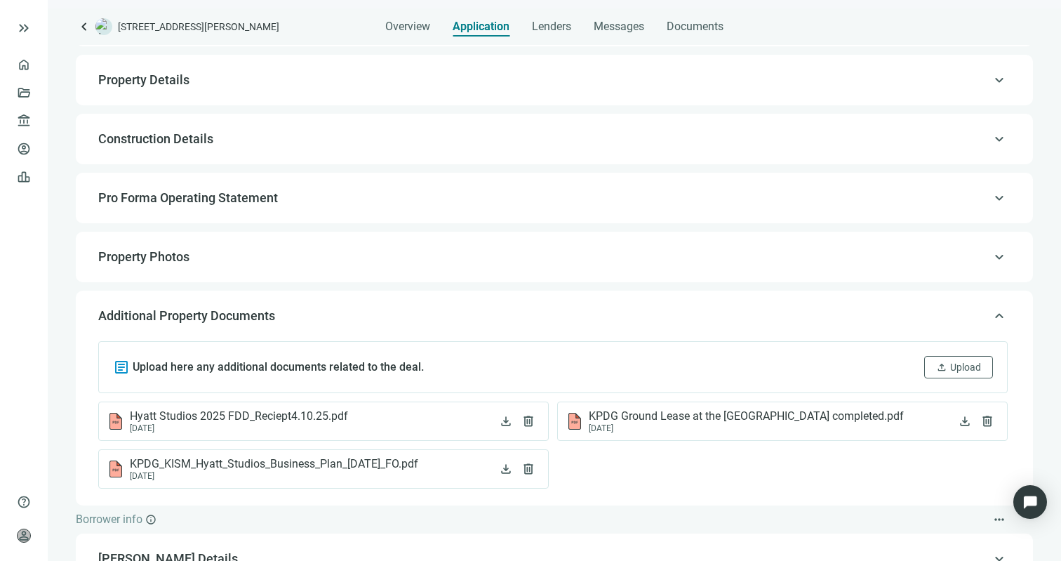
scroll to position [54, 0]
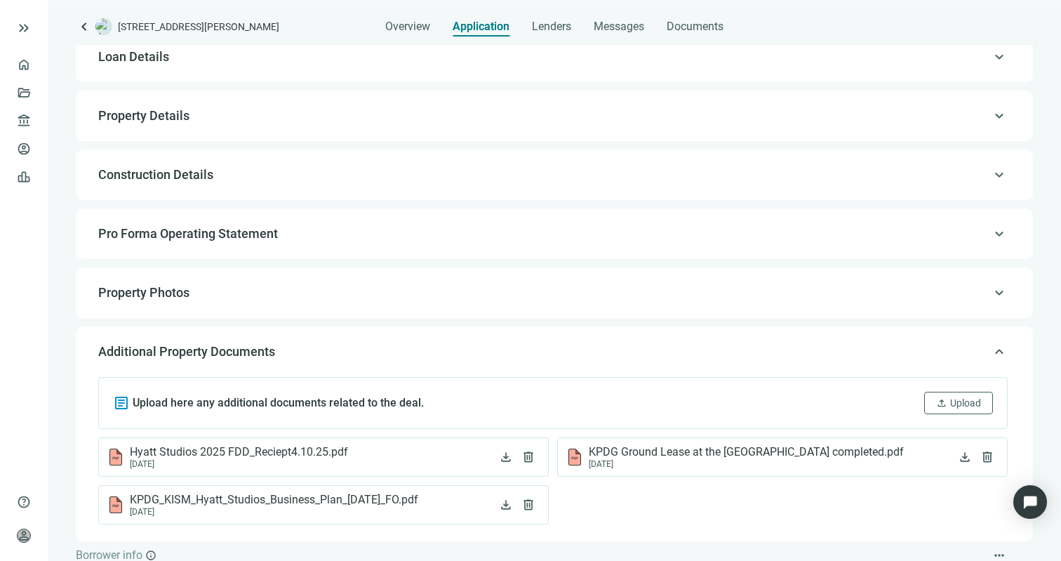
click at [224, 296] on span "Property Photos" at bounding box center [553, 292] width 910 height 17
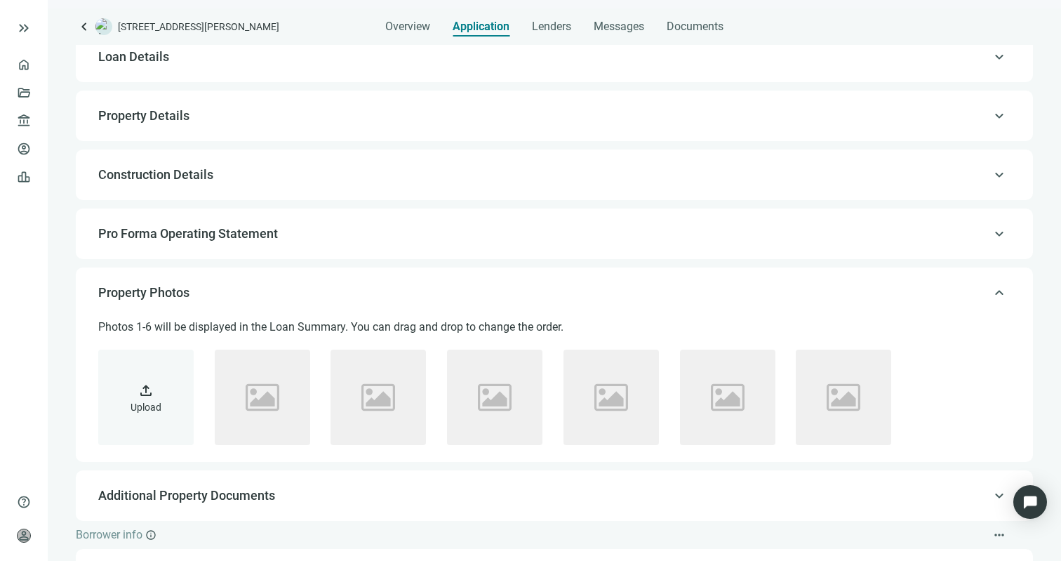
click at [235, 238] on span "Pro Forma Operating Statement" at bounding box center [188, 233] width 180 height 15
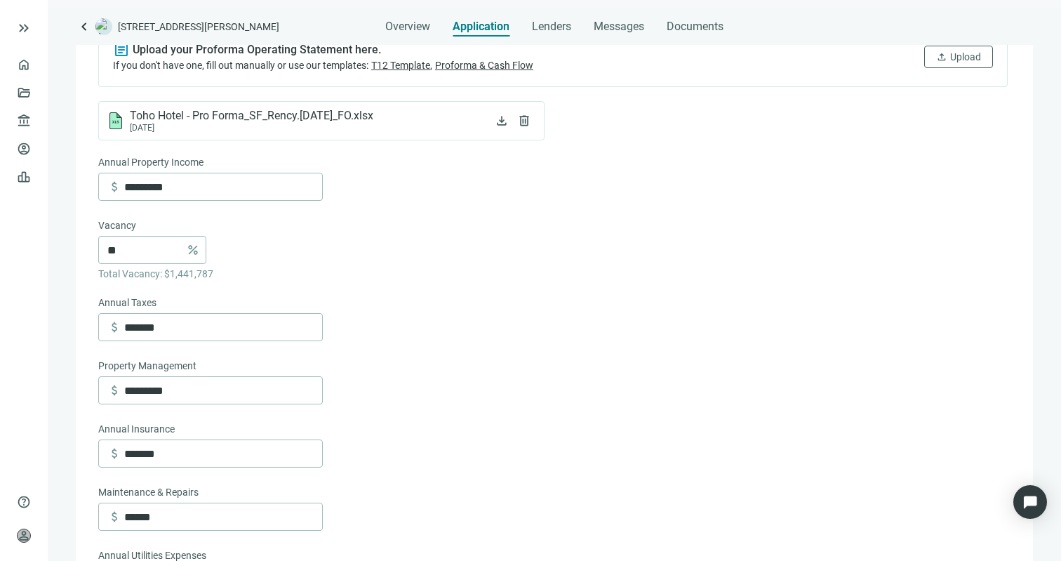
scroll to position [267, 0]
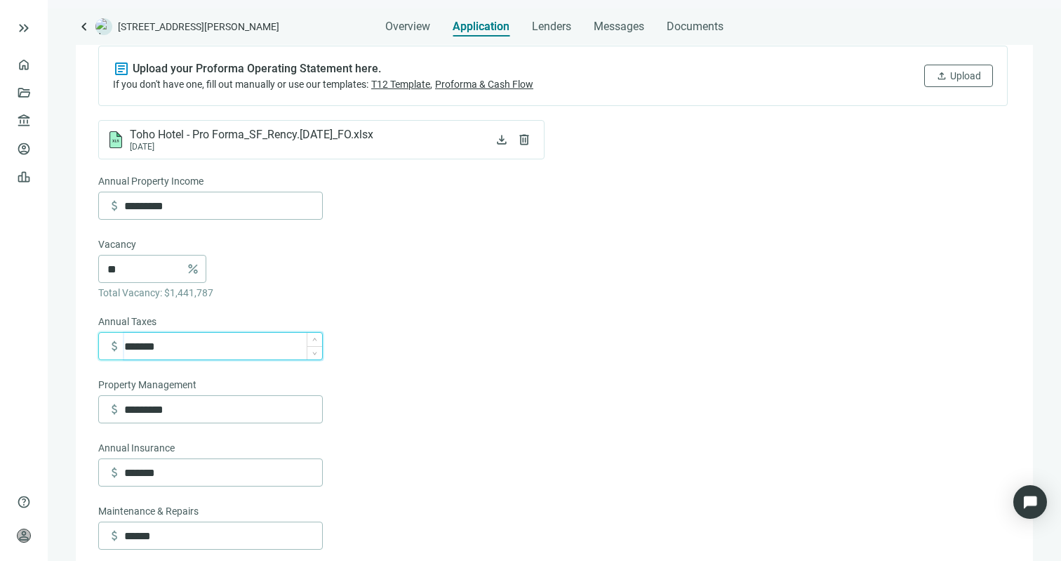
click at [154, 343] on input "*******" at bounding box center [223, 346] width 198 height 27
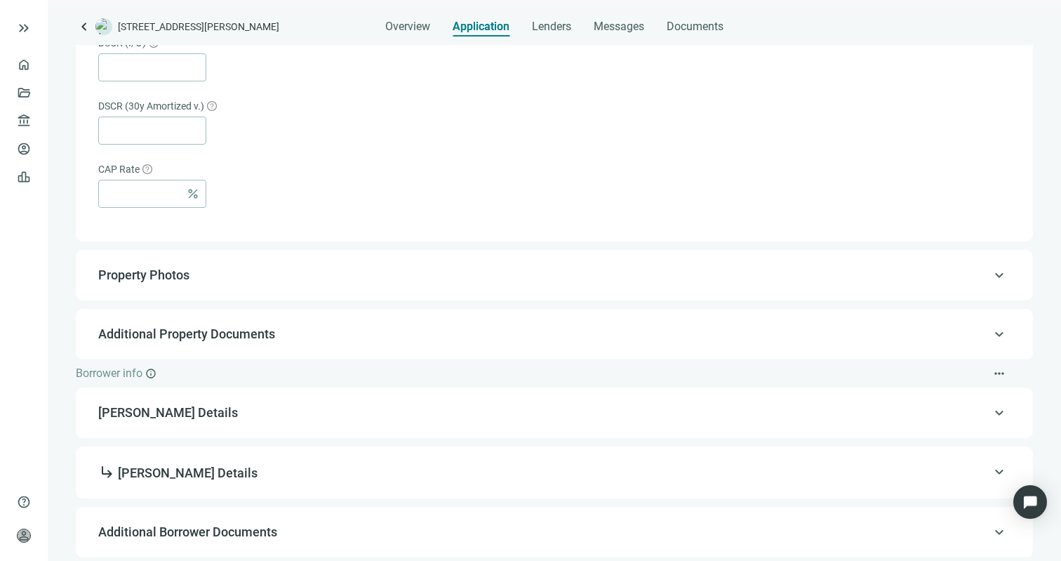
scroll to position [1035, 0]
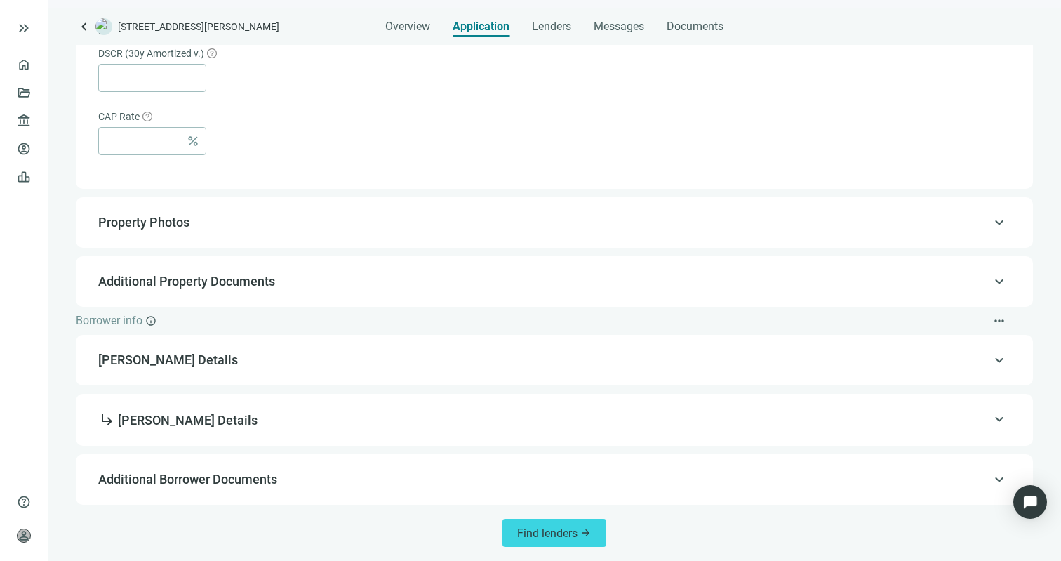
click at [492, 361] on span "Santiago Fernandez Details" at bounding box center [553, 360] width 910 height 17
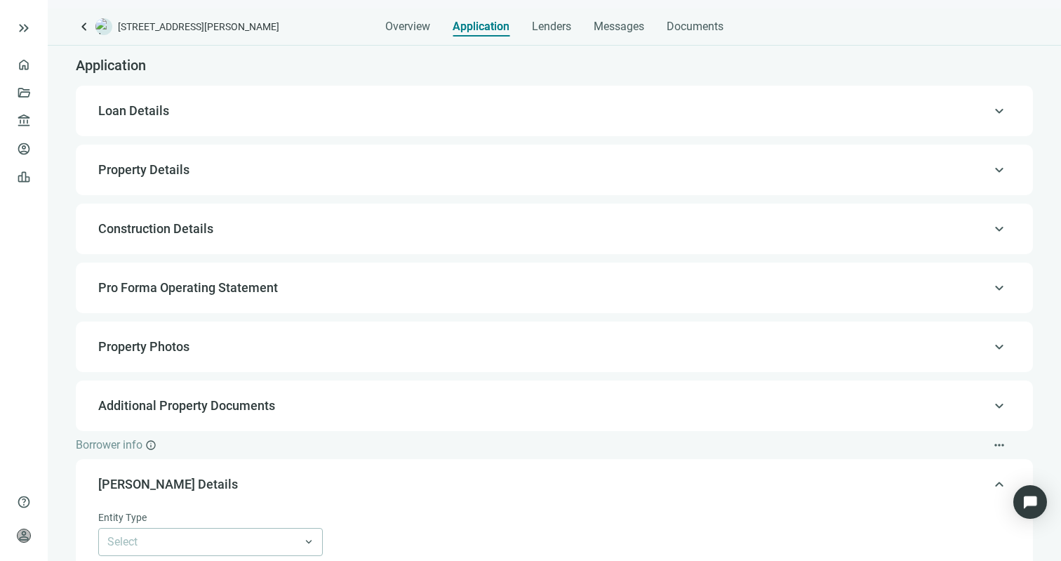
click at [230, 401] on span "Additional Property Documents" at bounding box center [186, 405] width 177 height 15
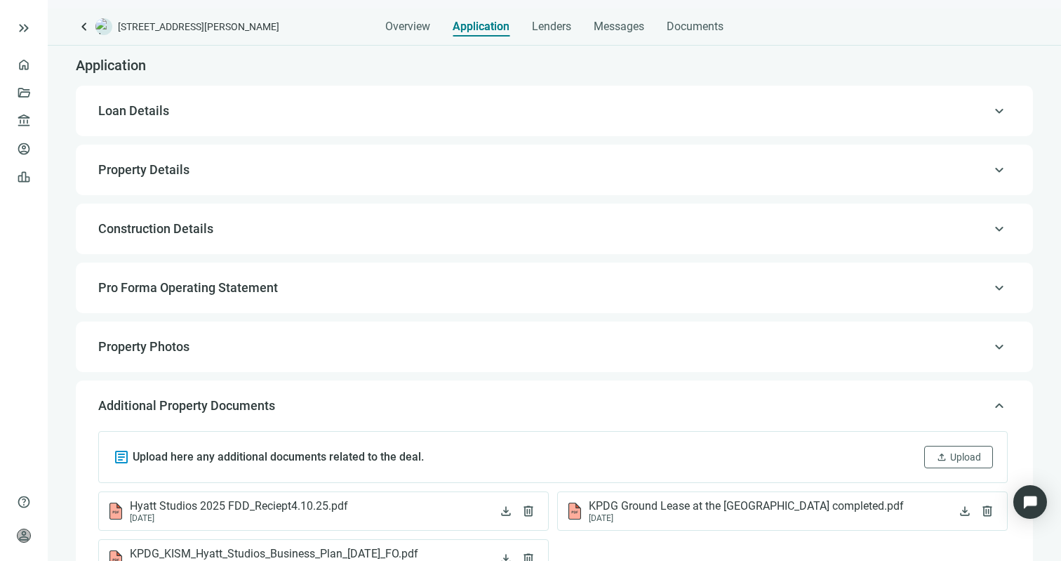
click at [235, 350] on span "Property Photos" at bounding box center [553, 346] width 910 height 17
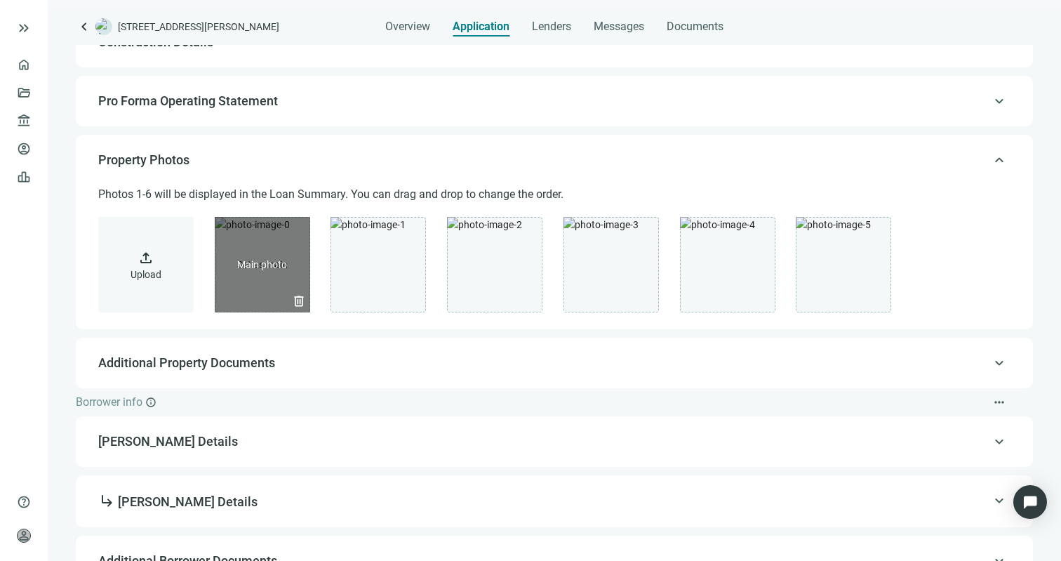
scroll to position [267, 0]
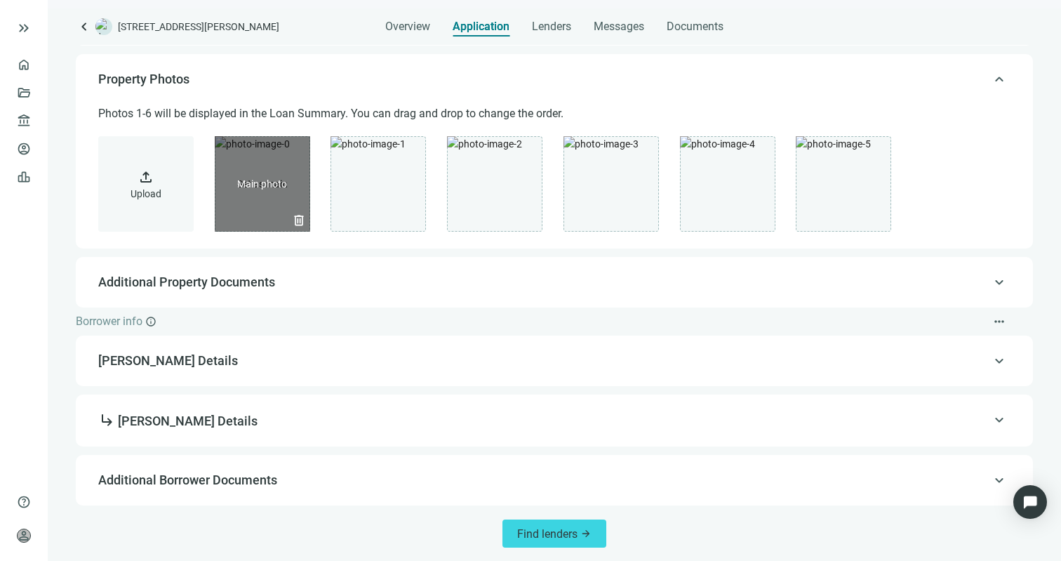
click at [246, 212] on div "delete" at bounding box center [262, 183] width 95 height 95
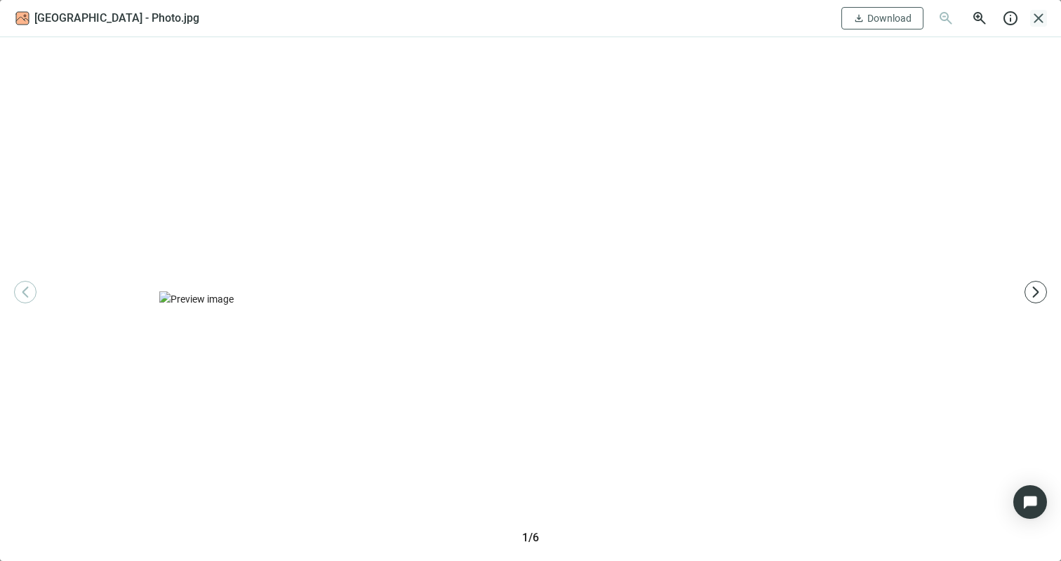
click at [1035, 24] on span "close" at bounding box center [1039, 18] width 17 height 17
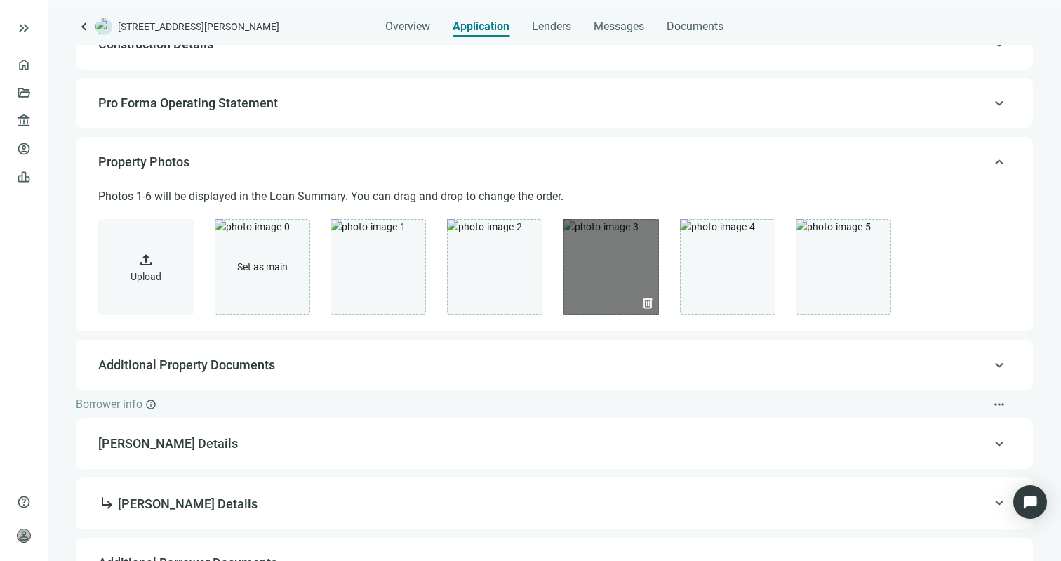
scroll to position [0, 0]
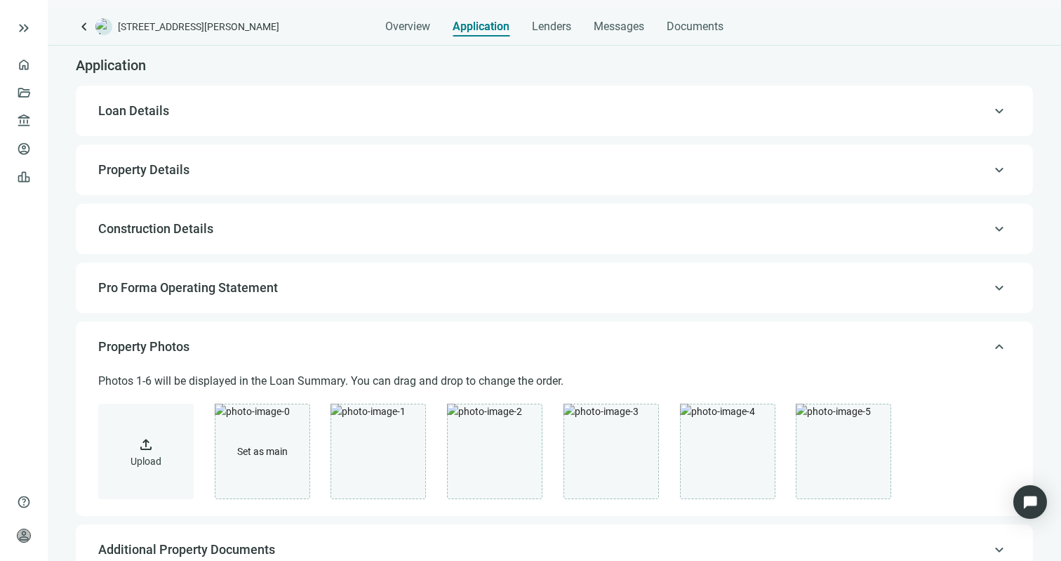
click at [196, 304] on div "keyboard_arrow_up Pro Forma Operating Statement" at bounding box center [554, 288] width 929 height 34
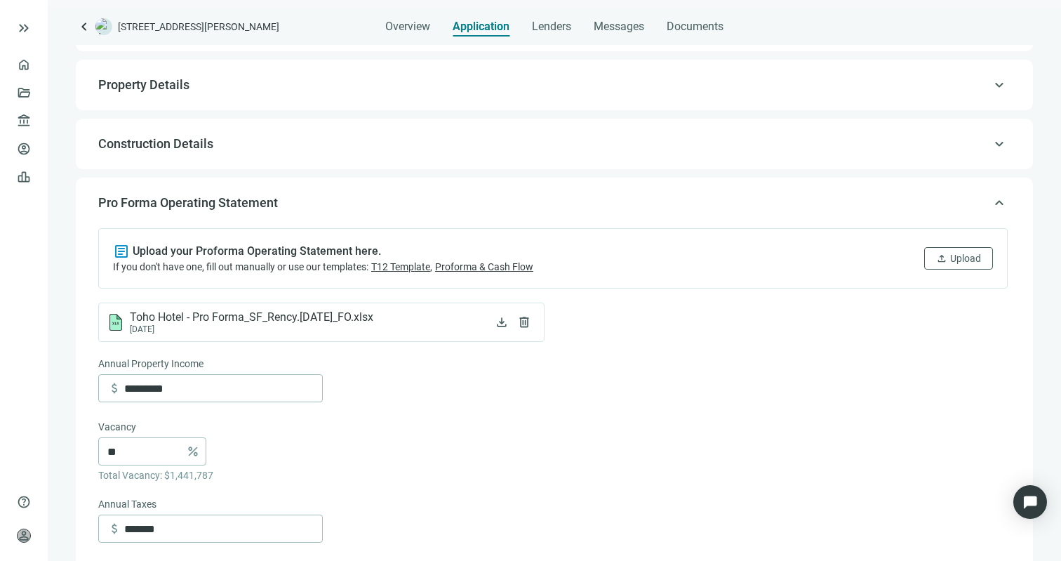
scroll to position [1, 0]
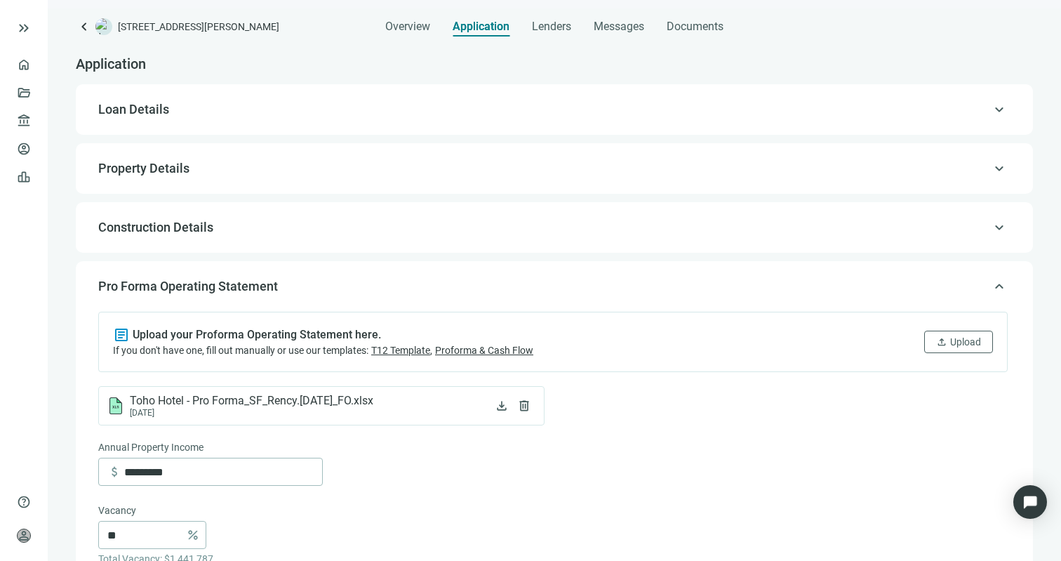
click at [475, 226] on span "Construction Details" at bounding box center [553, 227] width 910 height 17
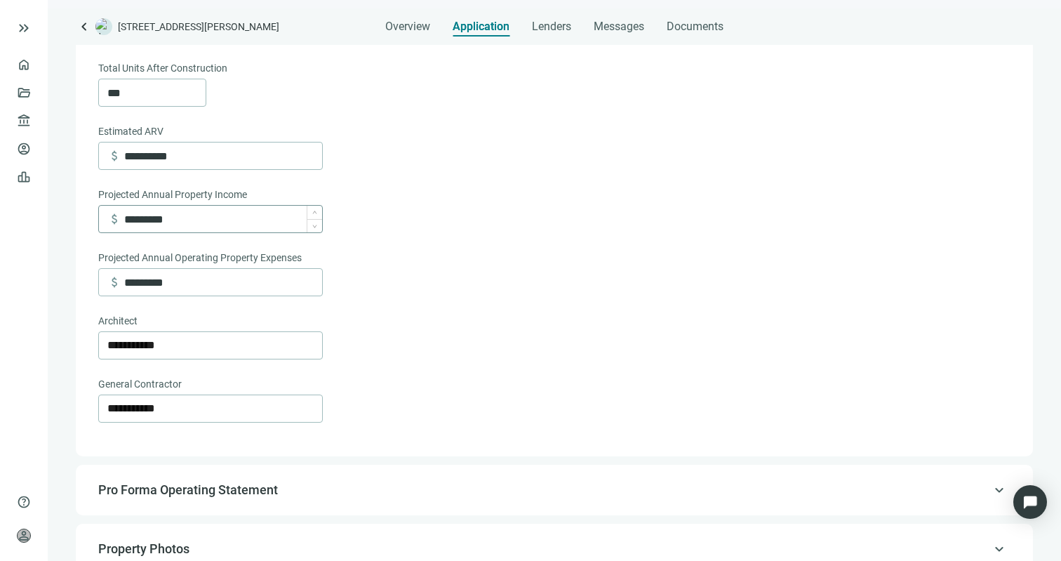
scroll to position [449, 0]
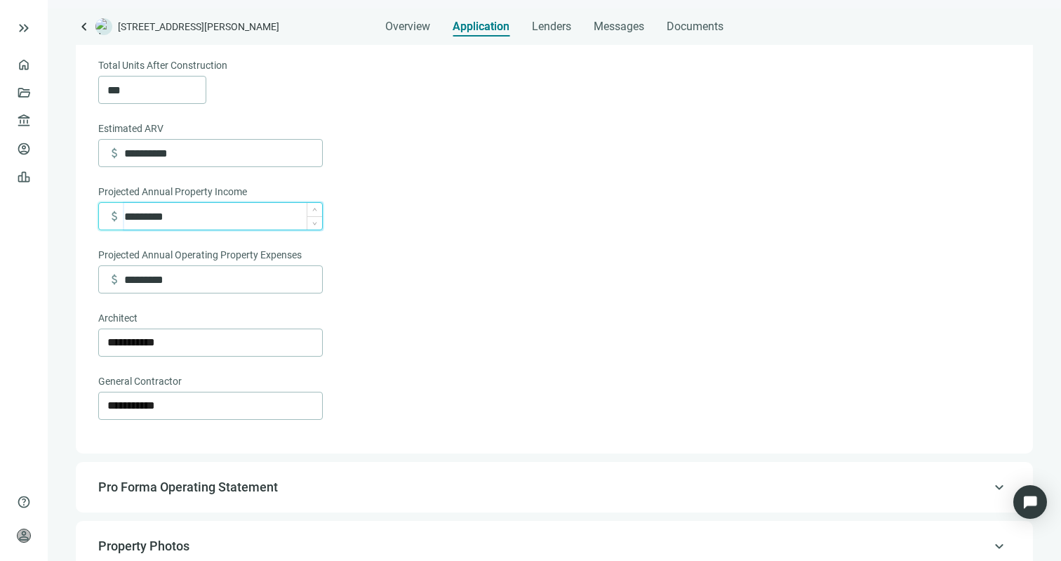
click at [147, 225] on input "*********" at bounding box center [223, 216] width 198 height 27
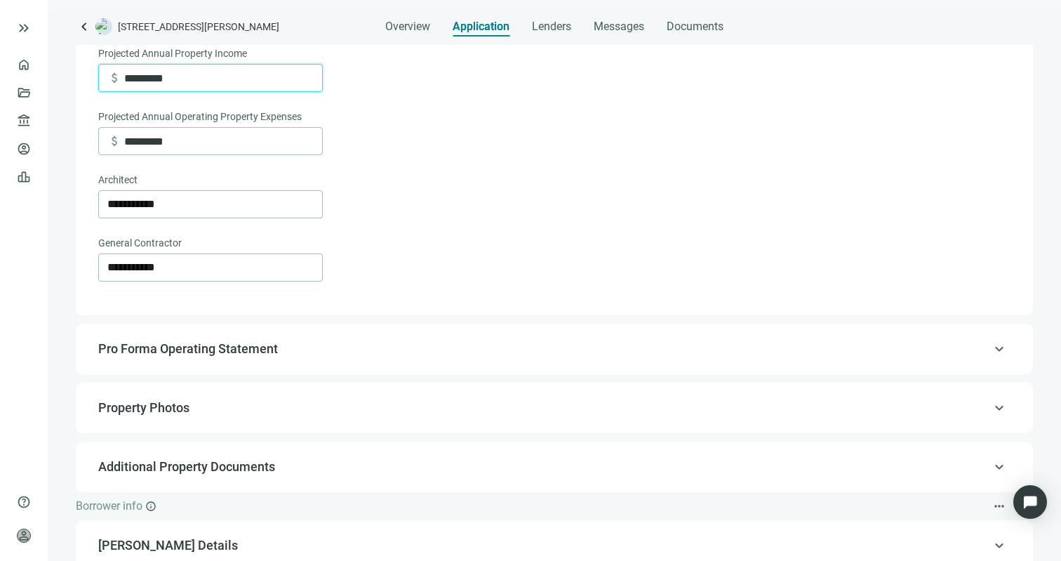
scroll to position [604, 0]
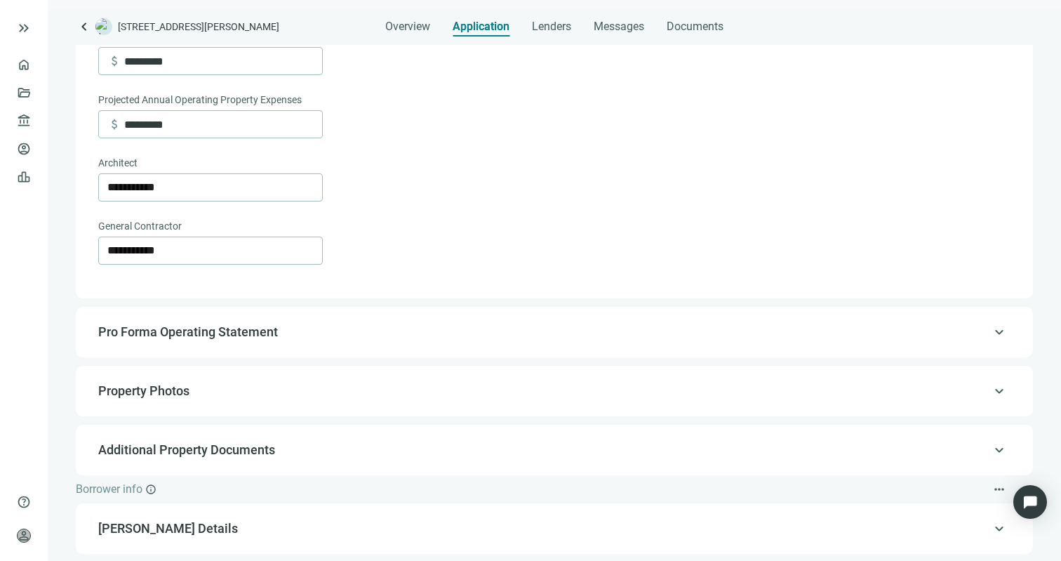
click at [199, 324] on div "keyboard_arrow_up Pro Forma Operating Statement" at bounding box center [554, 332] width 929 height 34
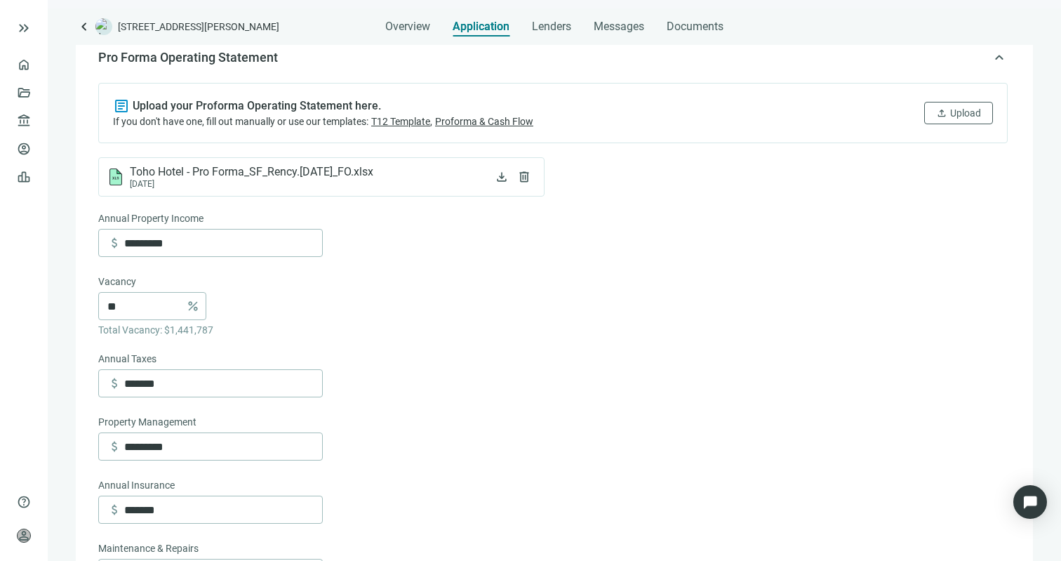
scroll to position [235, 0]
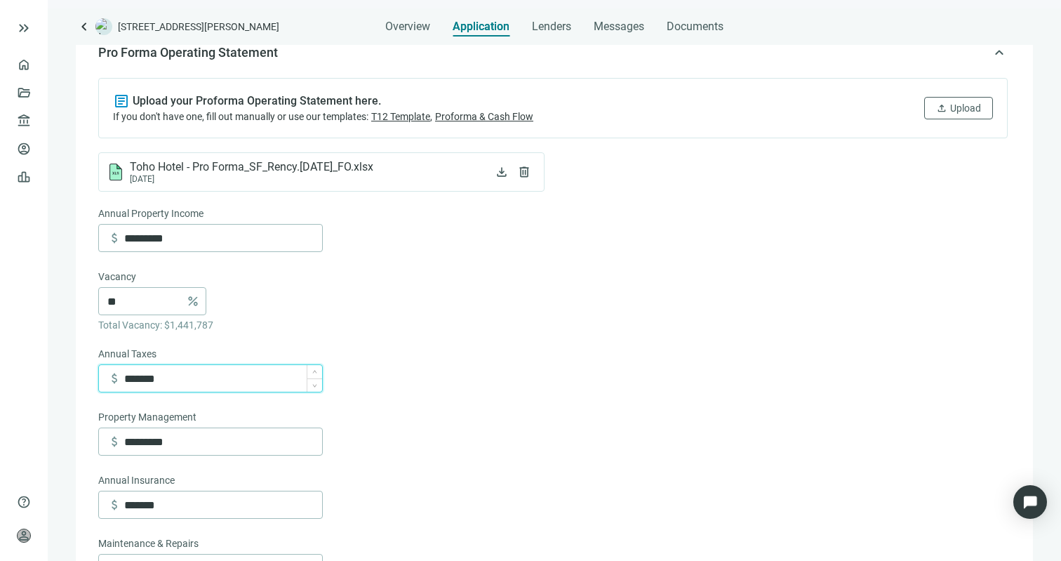
click at [150, 380] on input "*******" at bounding box center [223, 378] width 198 height 27
click at [166, 508] on input "*******" at bounding box center [223, 504] width 198 height 27
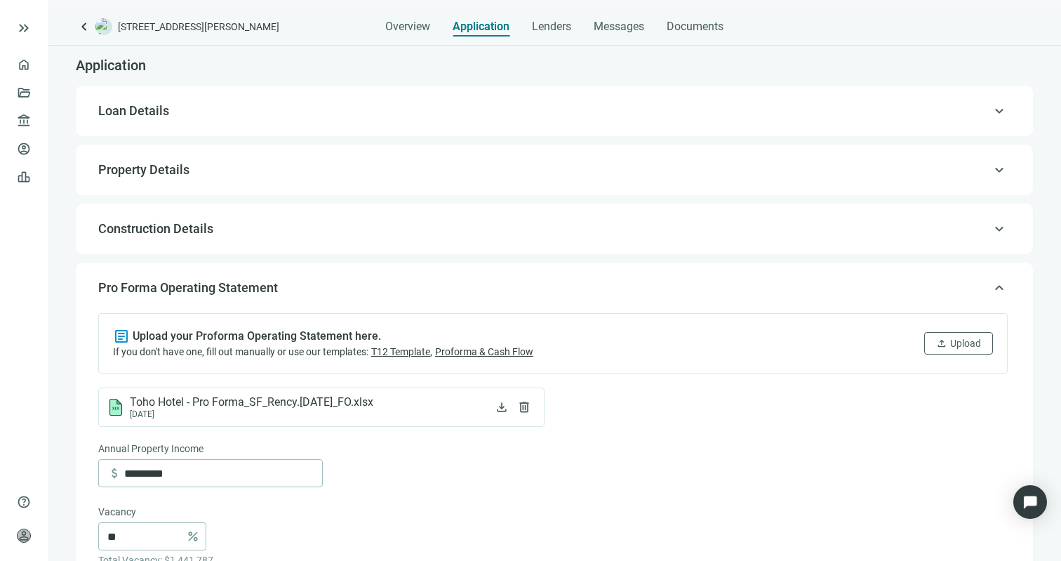
click at [319, 159] on div "keyboard_arrow_up Property Details" at bounding box center [554, 170] width 929 height 34
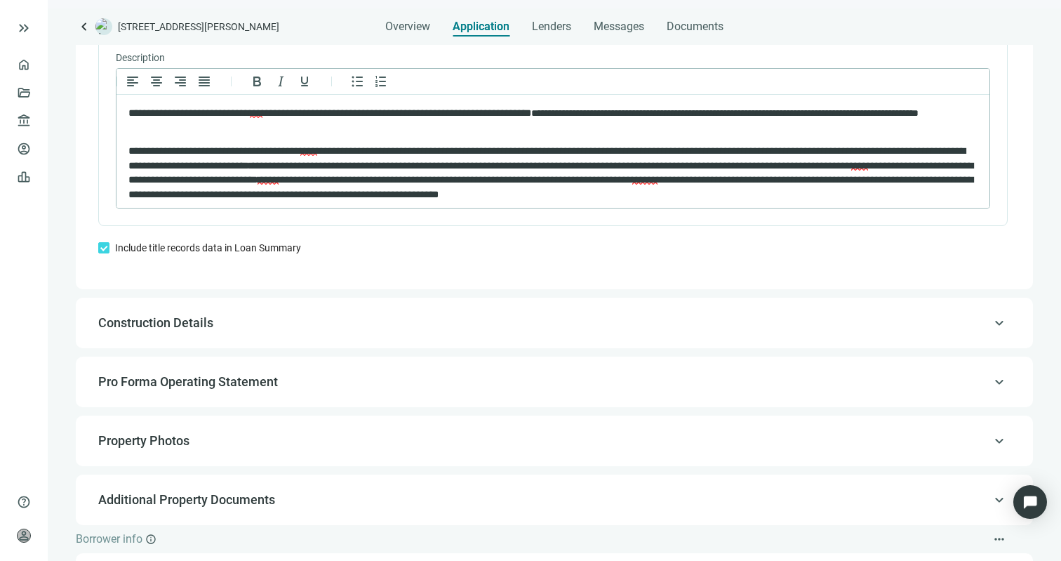
scroll to position [1019, 0]
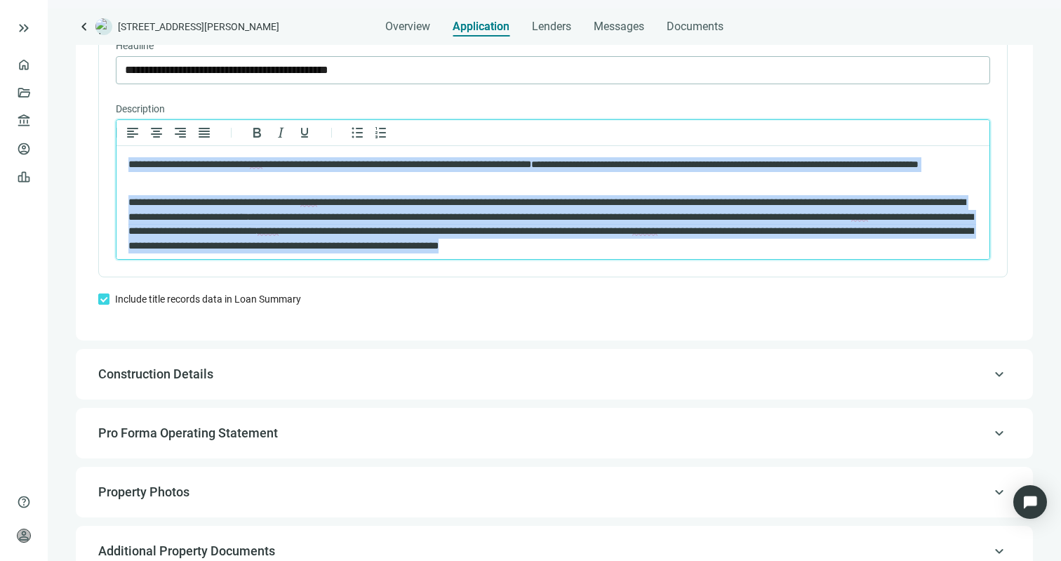
drag, startPoint x: 794, startPoint y: 246, endPoint x: 217, endPoint y: 72, distance: 602.5
click at [217, 146] on html "**********" at bounding box center [553, 205] width 873 height 118
